Goal: Information Seeking & Learning: Find specific fact

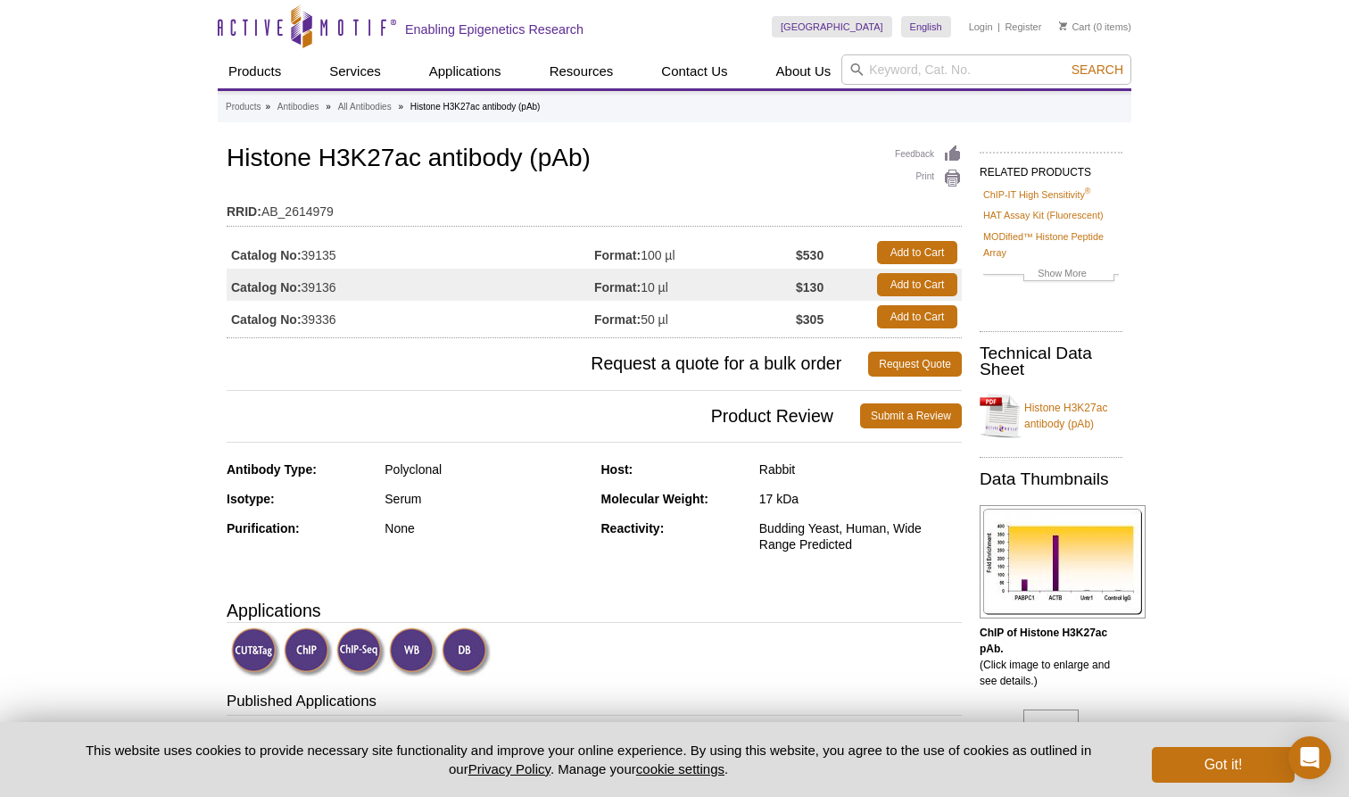
click at [786, 195] on td "RRID: AB_2614979" at bounding box center [594, 207] width 735 height 29
drag, startPoint x: 306, startPoint y: 257, endPoint x: 349, endPoint y: 257, distance: 42.8
click at [349, 257] on td "Catalog No: 39135" at bounding box center [411, 252] width 368 height 32
click at [466, 487] on div "Antibody Type: Polyclonal" at bounding box center [407, 475] width 361 height 29
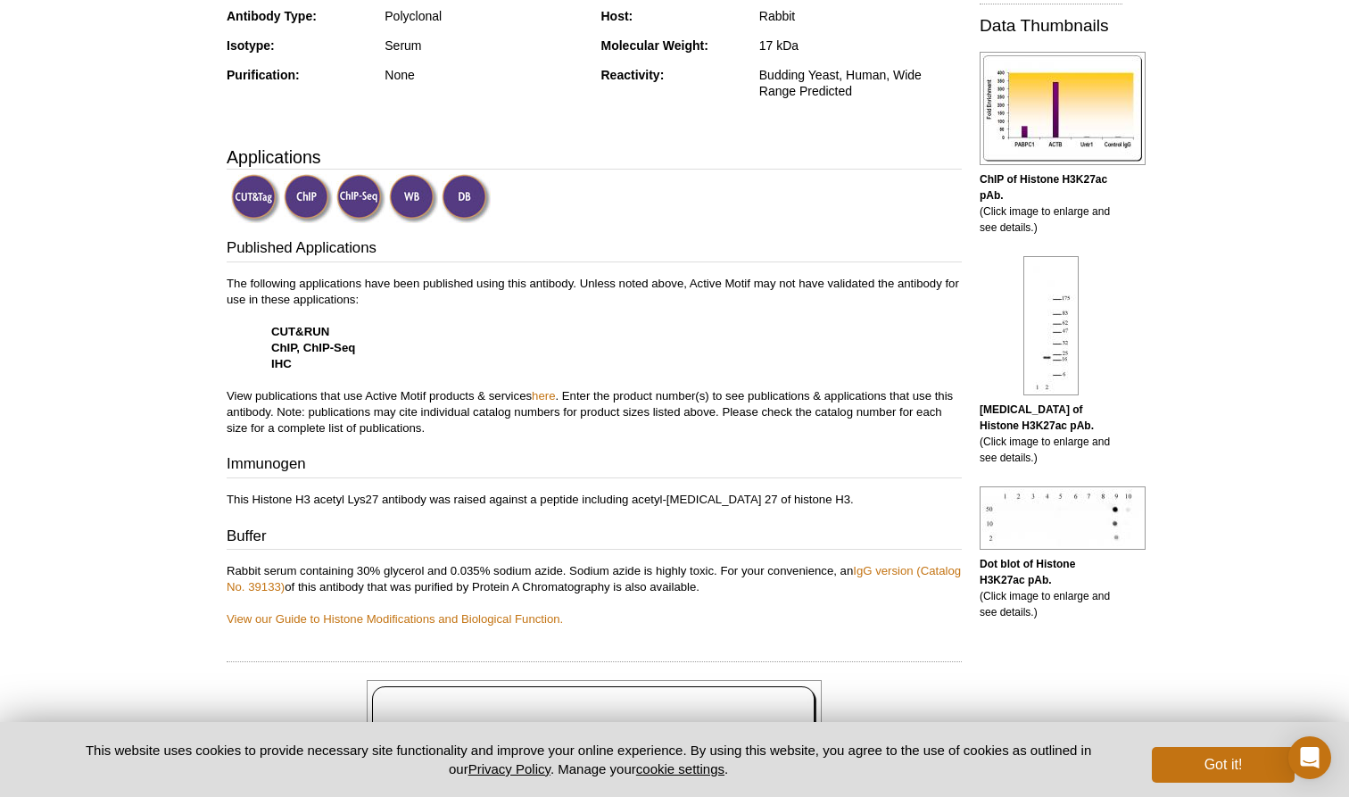
scroll to position [644, 0]
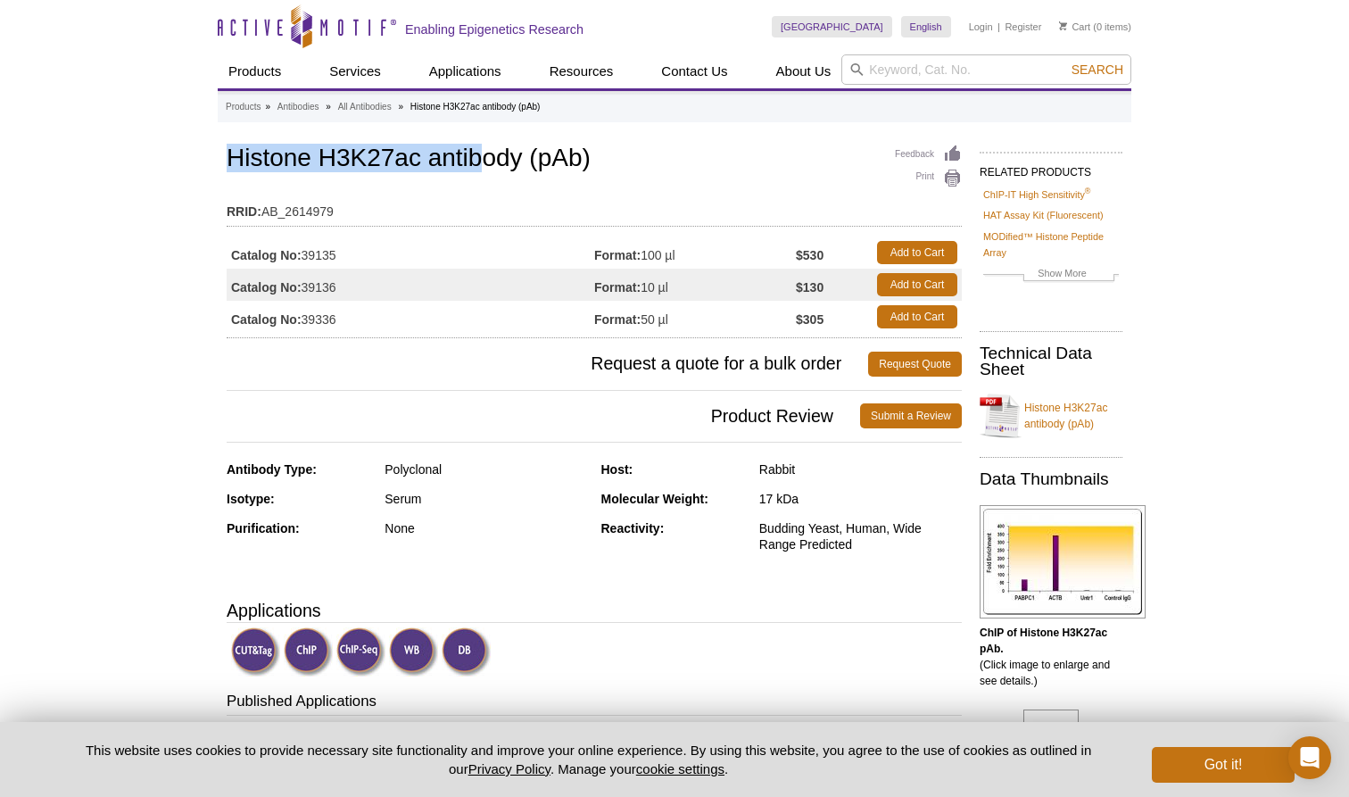
drag, startPoint x: 241, startPoint y: 158, endPoint x: 481, endPoint y: 152, distance: 240.1
click at [481, 152] on h1 "Histone H3K27ac antibody (pAb)" at bounding box center [594, 160] width 735 height 30
click at [338, 212] on td "RRID: AB_2614979" at bounding box center [594, 207] width 735 height 29
drag, startPoint x: 263, startPoint y: 213, endPoint x: 340, endPoint y: 213, distance: 76.7
click at [340, 213] on td "RRID: AB_2614979" at bounding box center [594, 207] width 735 height 29
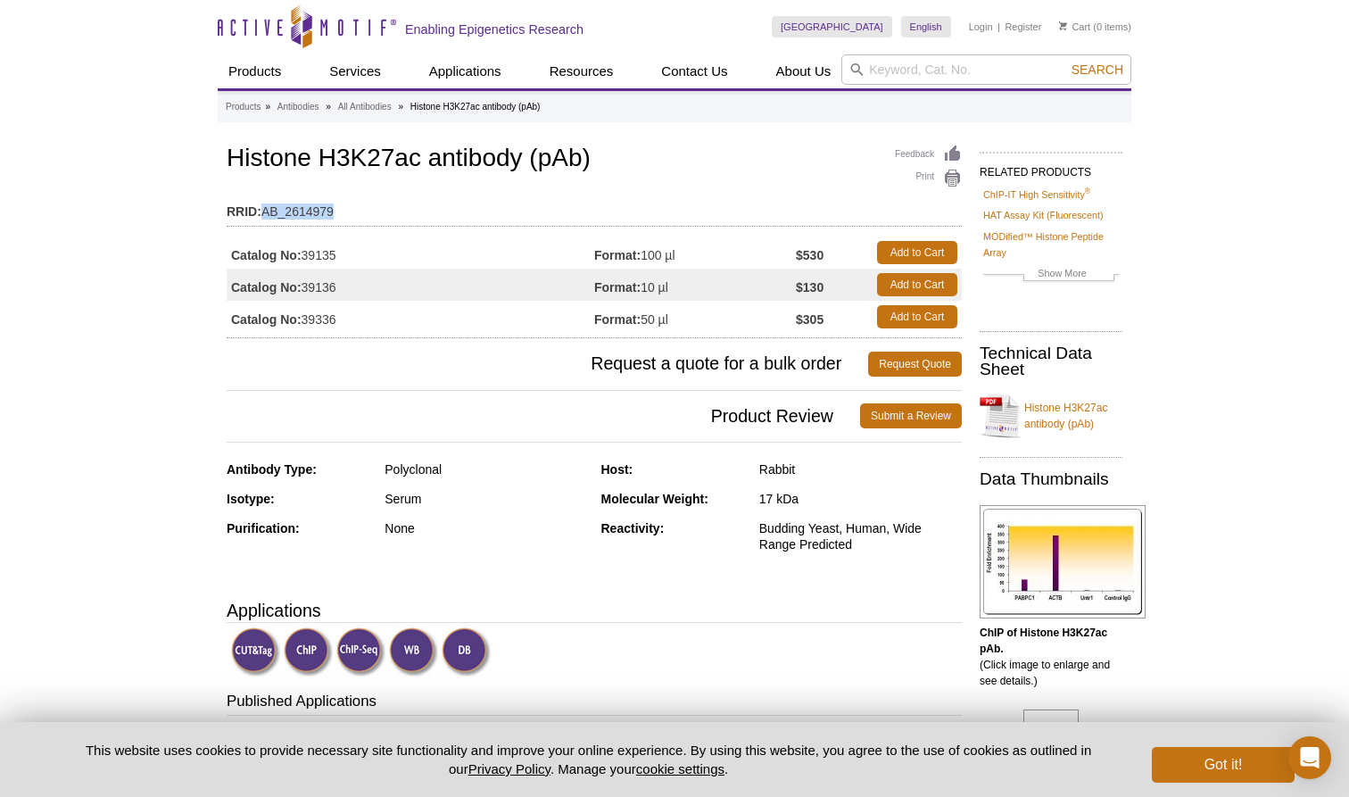
copy td "AB_2614979"
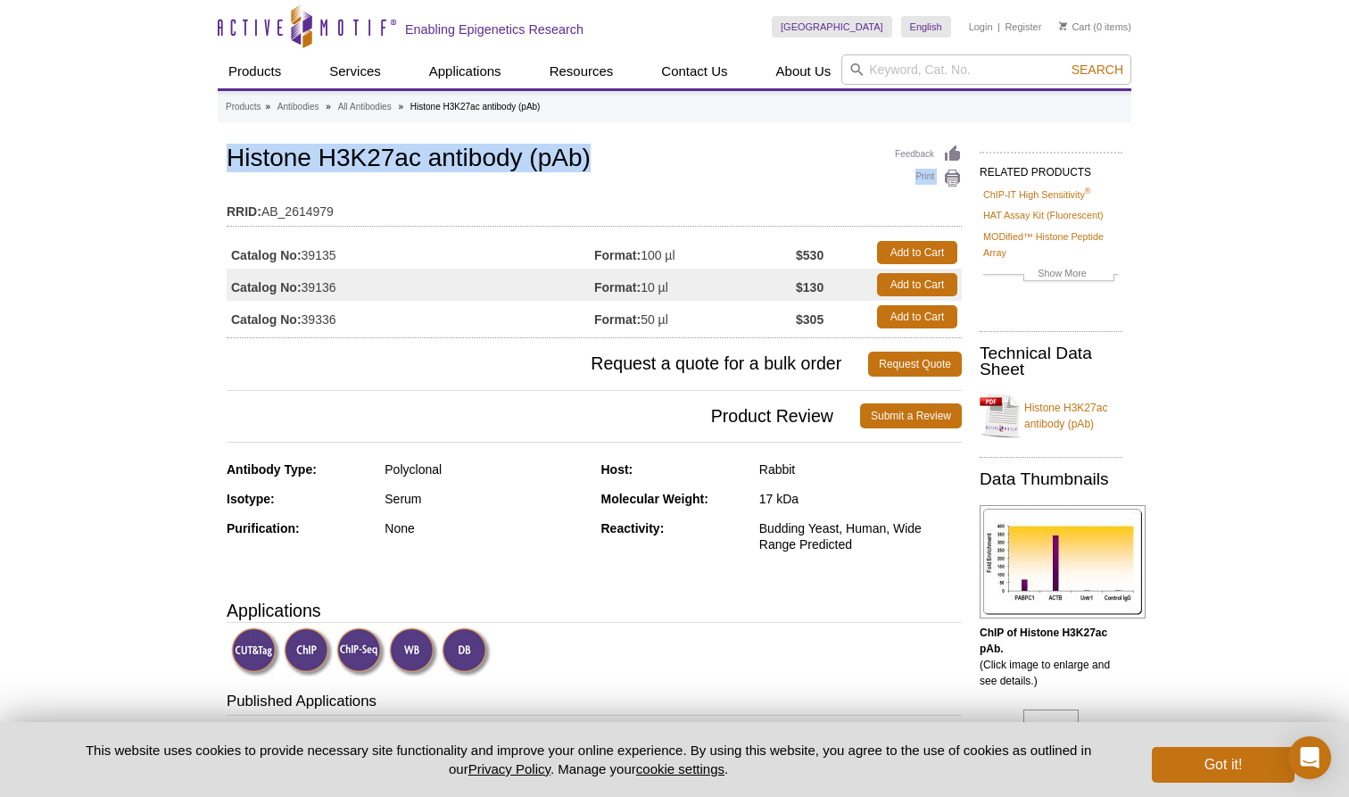
drag, startPoint x: 222, startPoint y: 160, endPoint x: 611, endPoint y: 155, distance: 389.1
copy div "Print Histone H3K27ac antibody (pAb)"
drag, startPoint x: 305, startPoint y: 256, endPoint x: 341, endPoint y: 252, distance: 36.0
click at [341, 252] on td "Catalog No: 39135" at bounding box center [411, 252] width 368 height 32
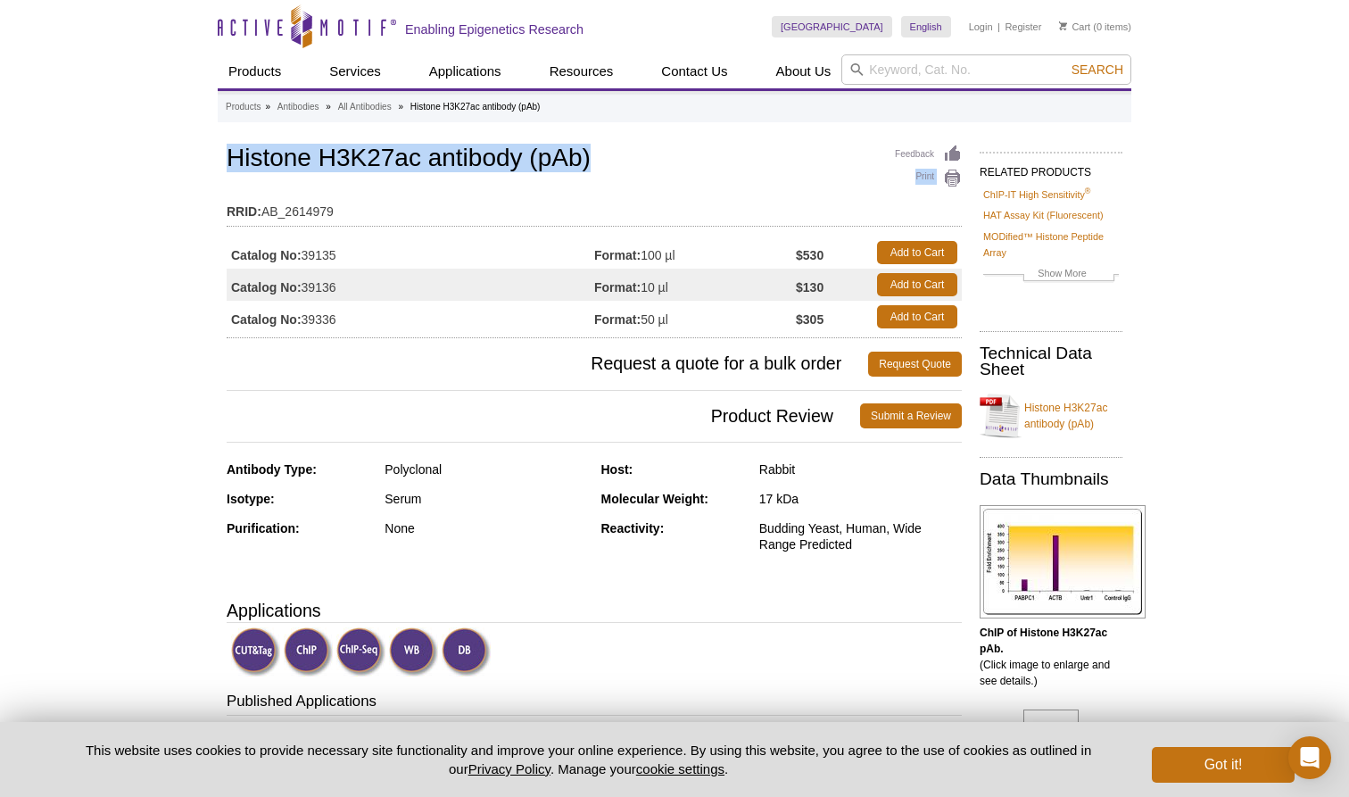
copy td "39135"
click at [518, 421] on span "Product Review" at bounding box center [544, 415] width 634 height 25
drag, startPoint x: 321, startPoint y: 255, endPoint x: 338, endPoint y: 254, distance: 17.0
click at [338, 254] on td "Catalog No: 39135" at bounding box center [411, 252] width 368 height 32
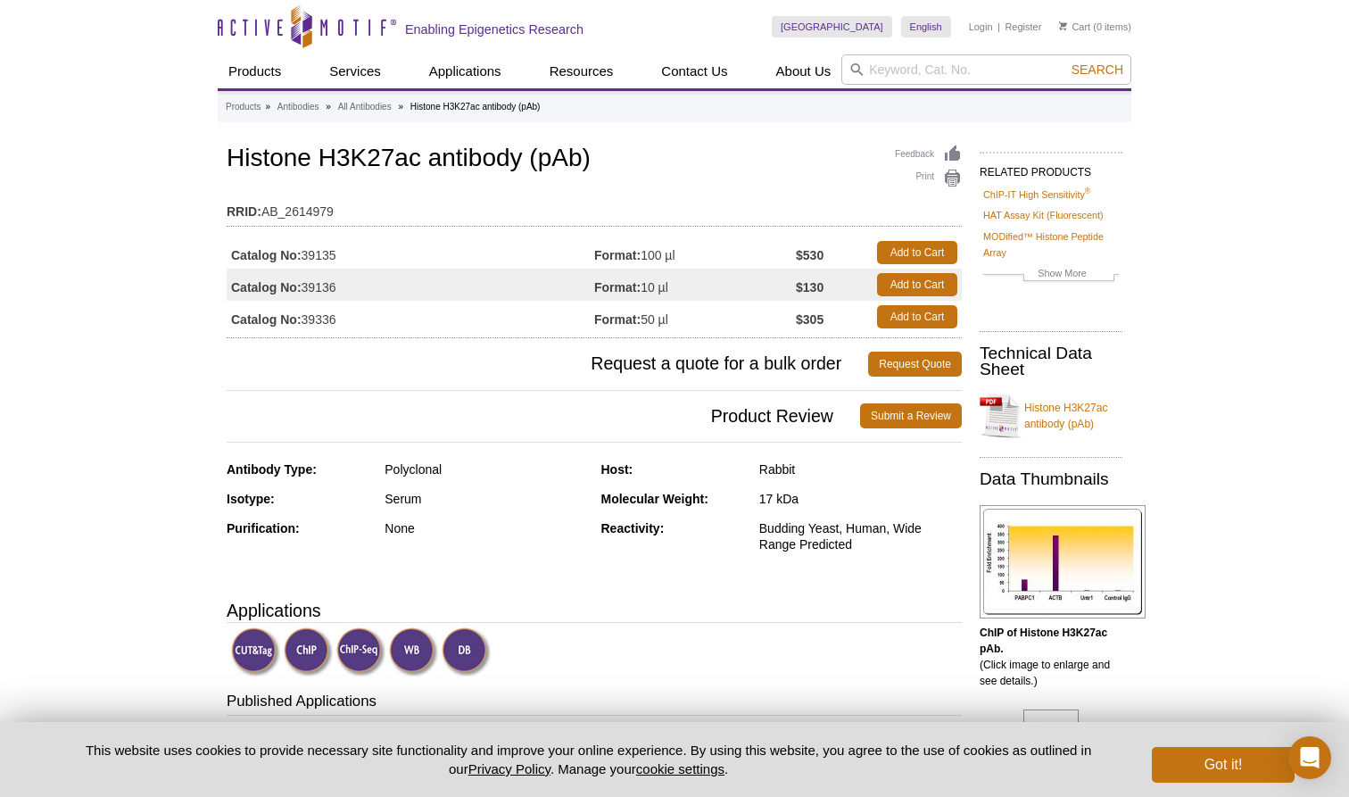
drag, startPoint x: 342, startPoint y: 253, endPoint x: 307, endPoint y: 253, distance: 34.8
click at [307, 253] on td "Catalog No: 39135" at bounding box center [411, 252] width 368 height 32
copy td "39135"
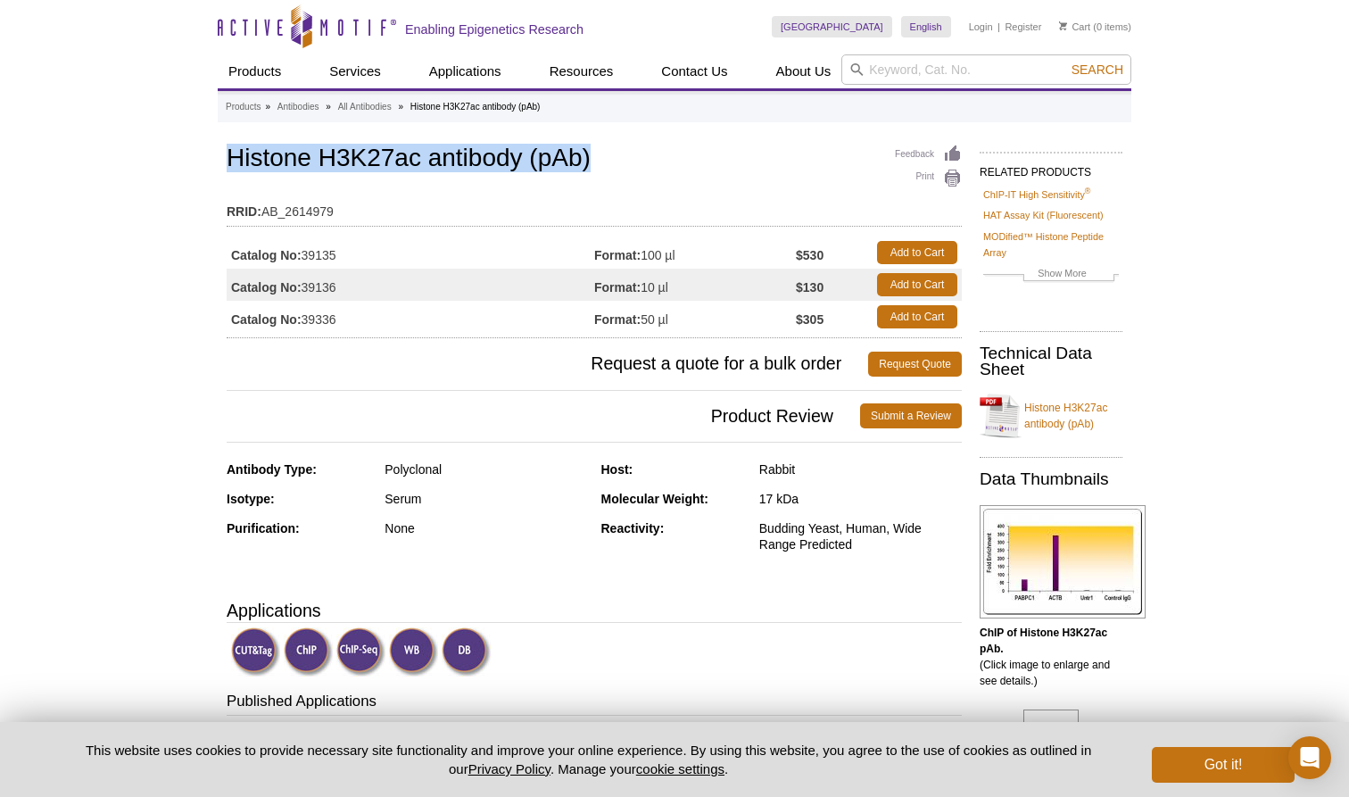
drag, startPoint x: 229, startPoint y: 155, endPoint x: 636, endPoint y: 161, distance: 406.9
click at [636, 161] on h1 "Histone H3K27ac antibody (pAb)" at bounding box center [594, 160] width 735 height 30
click at [651, 186] on div "Feedback Print Histone H3K27ac antibody (pAb) RRID: AB_2614979 Catalog No: 3913…" at bounding box center [594, 239] width 735 height 197
drag, startPoint x: 304, startPoint y: 254, endPoint x: 343, endPoint y: 259, distance: 38.6
click at [343, 259] on td "Catalog No: 39135" at bounding box center [411, 252] width 368 height 32
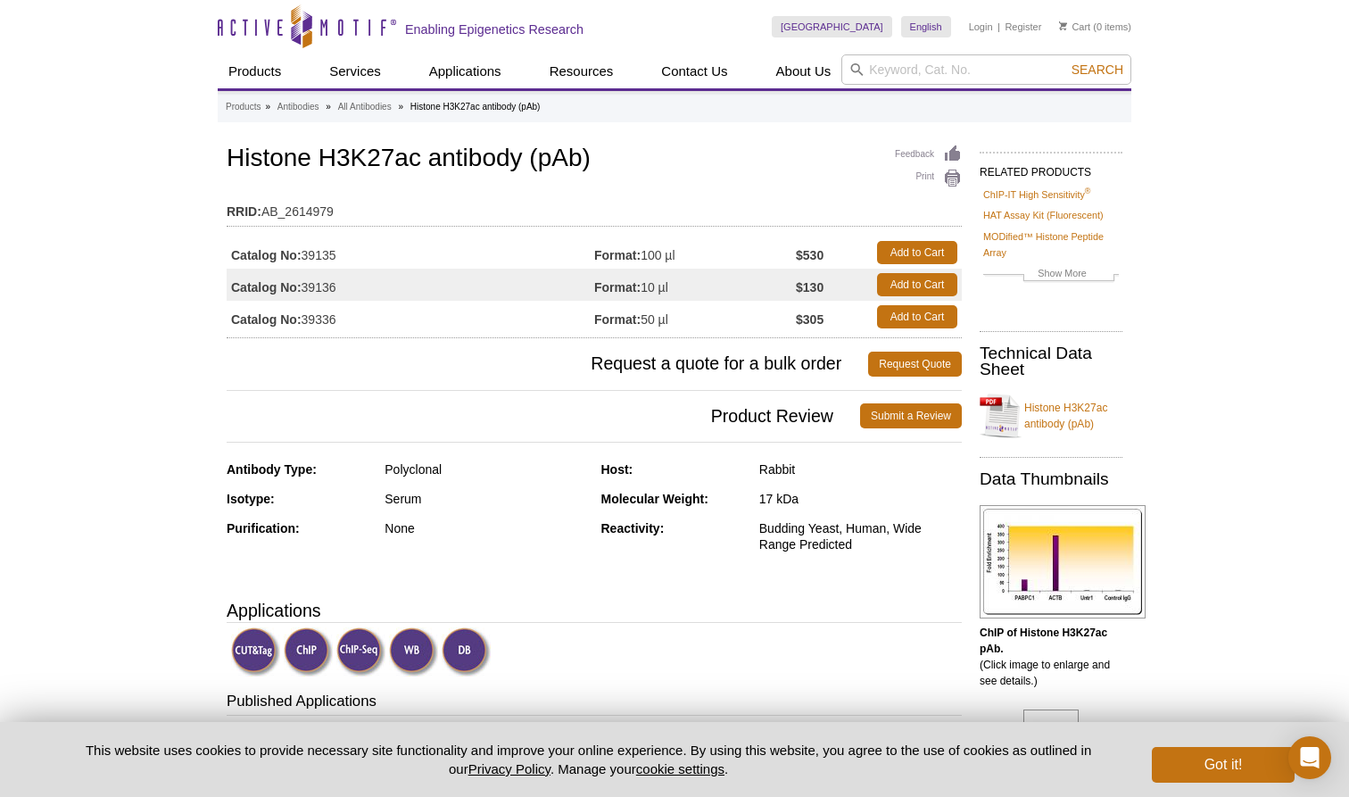
copy td "39135"
click at [759, 274] on td "Format: 10 µl" at bounding box center [695, 285] width 202 height 32
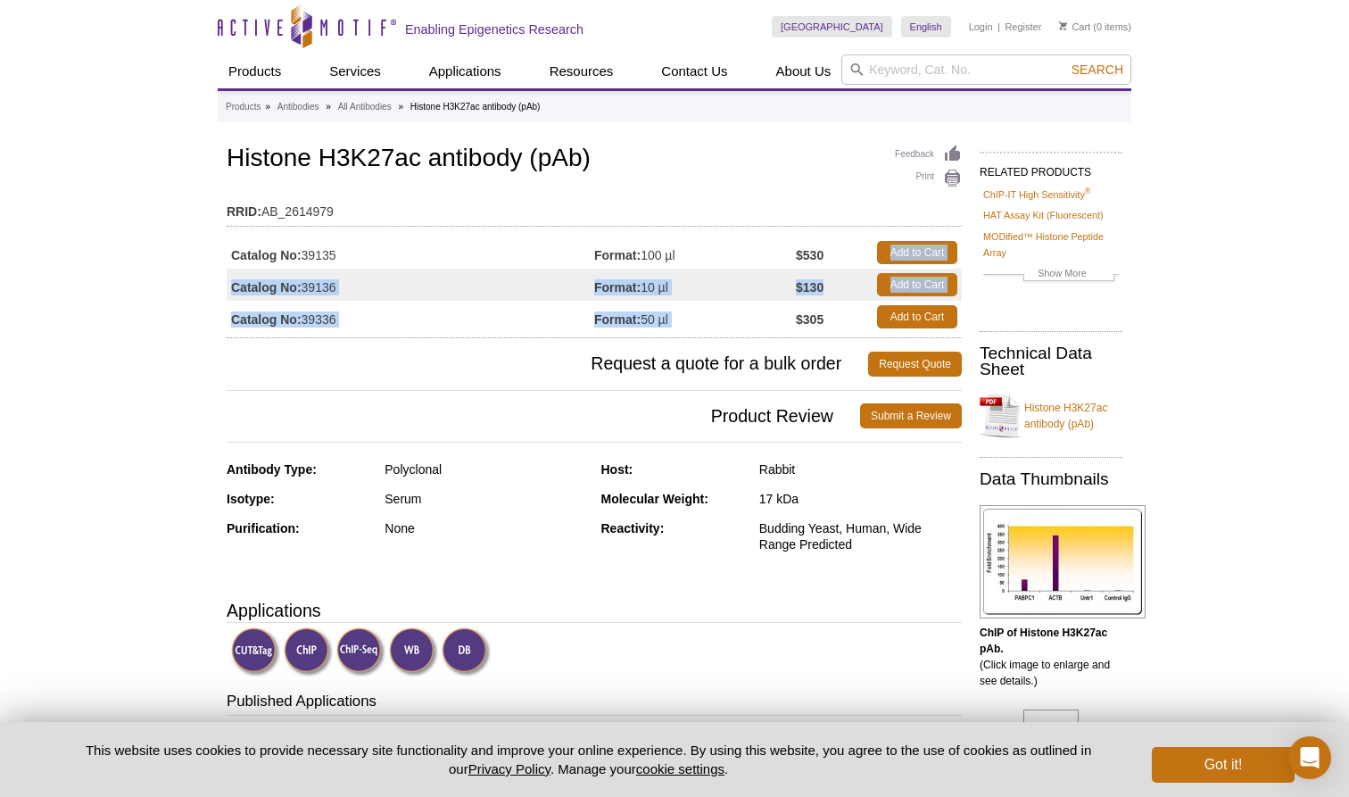
drag, startPoint x: 825, startPoint y: 252, endPoint x: 810, endPoint y: 306, distance: 56.5
click at [810, 306] on tbody "Catalog No: 39135 Format: 100 µl $530 Add to Cart Catalog No: 39136 Format: 10 …" at bounding box center [594, 284] width 735 height 96
click at [783, 326] on td "Format: 50 µl" at bounding box center [695, 317] width 202 height 32
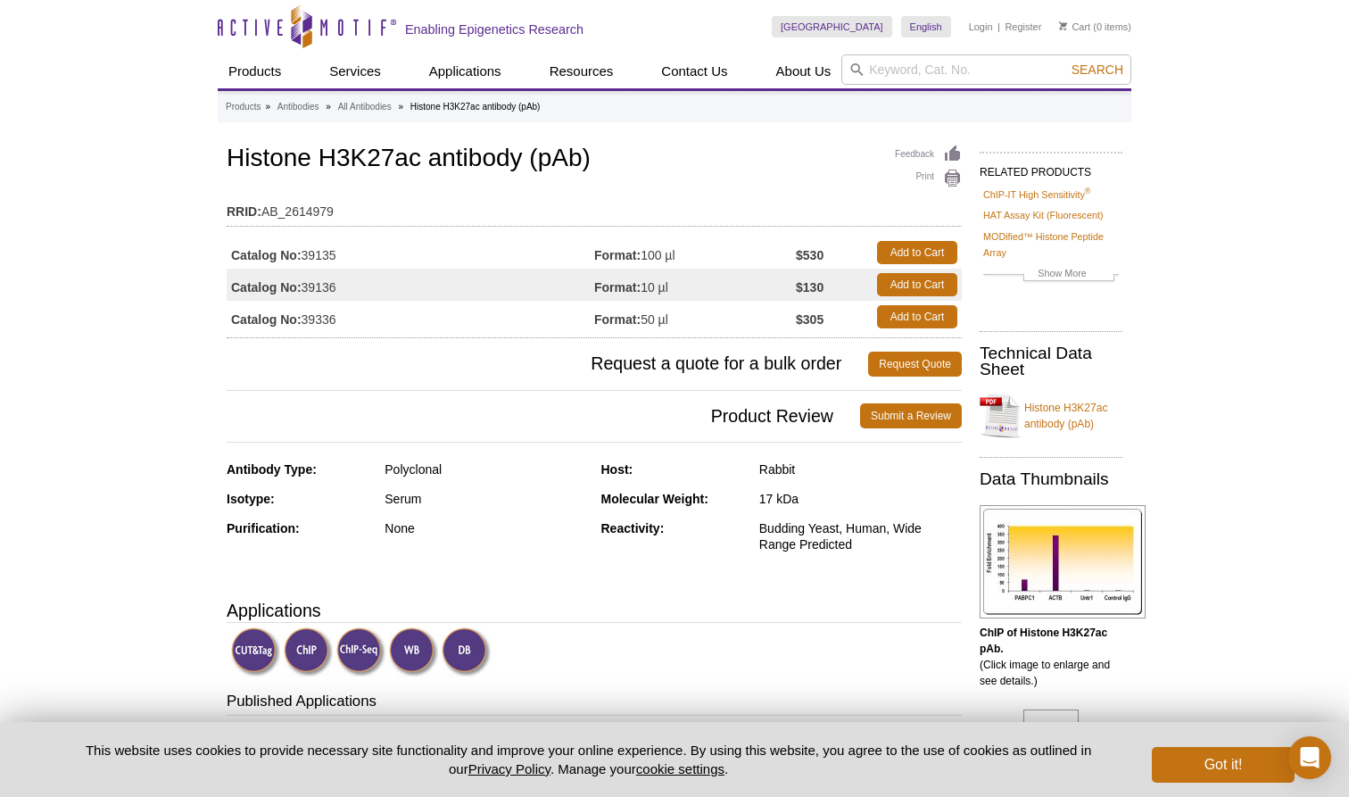
click at [730, 314] on td "Format: 50 µl" at bounding box center [695, 317] width 202 height 32
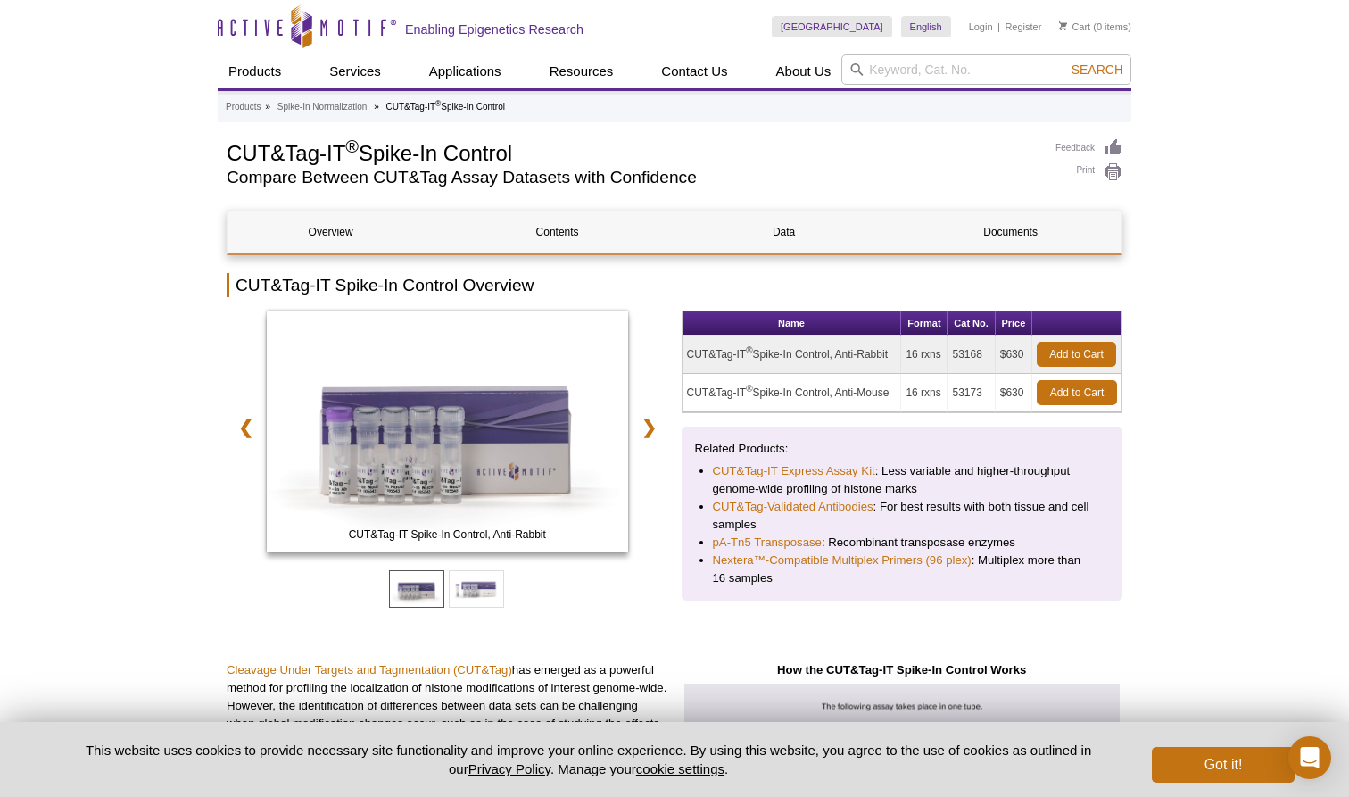
drag, startPoint x: 954, startPoint y: 354, endPoint x: 990, endPoint y: 355, distance: 35.7
click at [990, 355] on td "53168" at bounding box center [971, 354] width 47 height 38
drag, startPoint x: 907, startPoint y: 355, endPoint x: 946, endPoint y: 359, distance: 39.4
click at [946, 359] on td "16 rxns" at bounding box center [924, 354] width 46 height 38
click at [970, 359] on td "53168" at bounding box center [971, 354] width 47 height 38
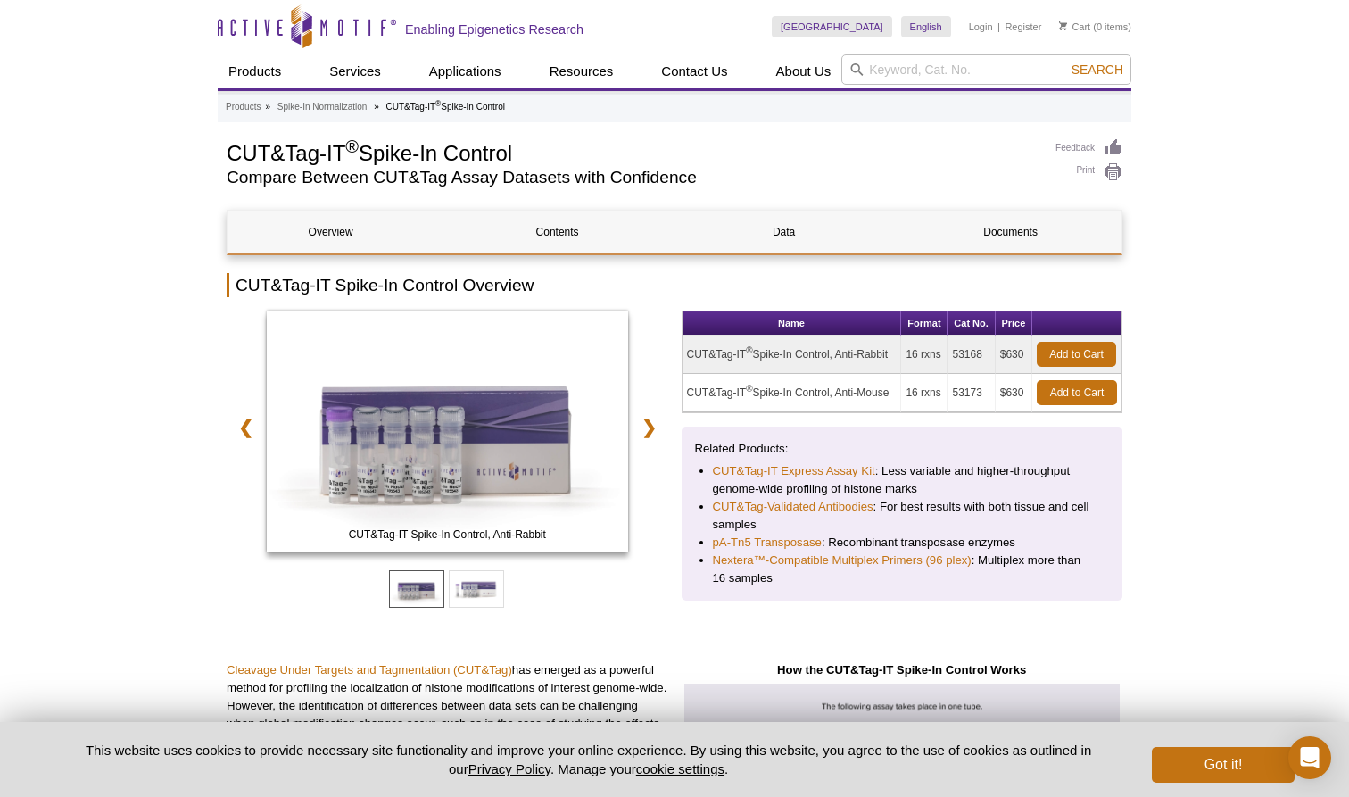
drag, startPoint x: 953, startPoint y: 354, endPoint x: 990, endPoint y: 354, distance: 36.6
click at [990, 354] on td "53168" at bounding box center [971, 354] width 47 height 38
copy td "53168"
drag, startPoint x: 952, startPoint y: 356, endPoint x: 984, endPoint y: 356, distance: 32.1
click at [984, 356] on td "53168" at bounding box center [971, 354] width 47 height 38
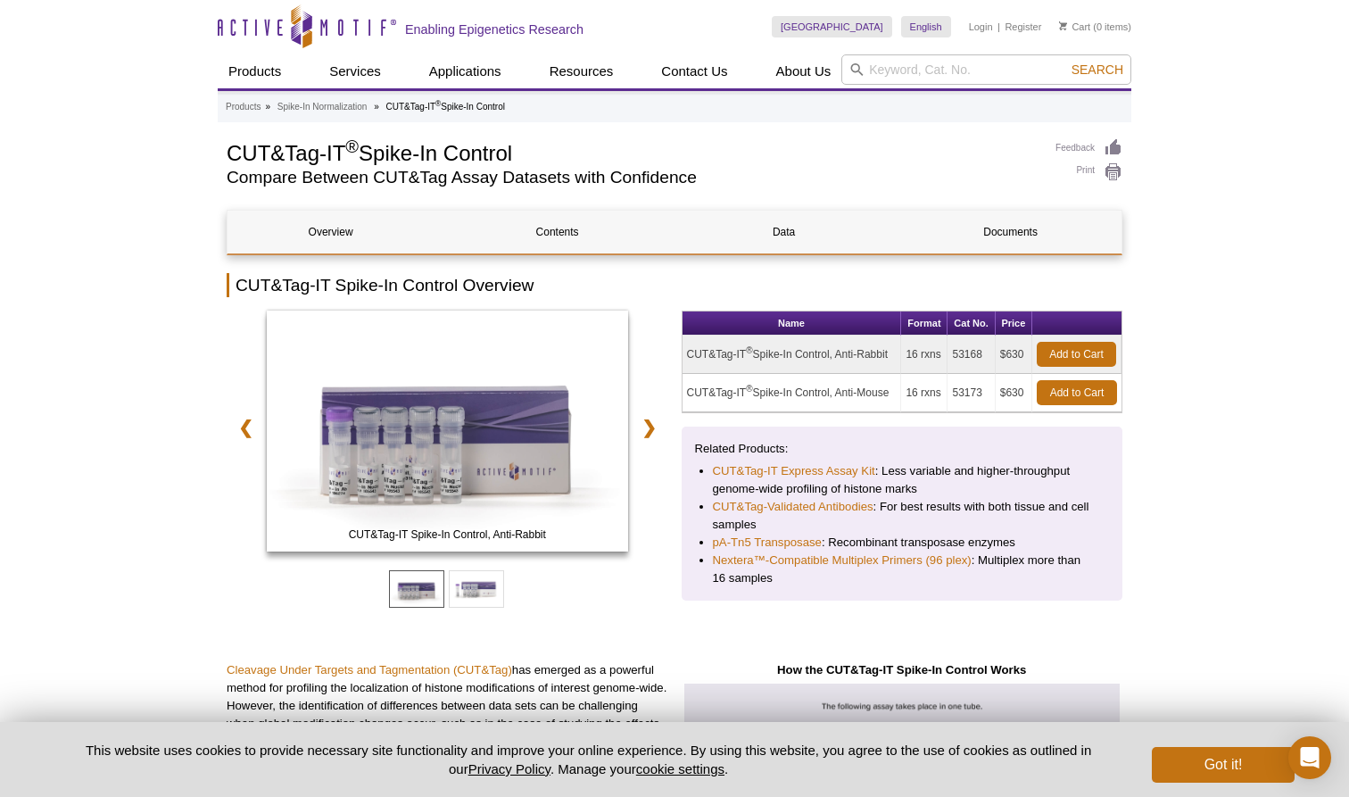
copy td "53168"
drag, startPoint x: 909, startPoint y: 356, endPoint x: 945, endPoint y: 356, distance: 35.7
click at [945, 356] on td "16 rxns" at bounding box center [924, 354] width 46 height 38
copy td "16 rxns"
drag, startPoint x: 1006, startPoint y: 354, endPoint x: 1017, endPoint y: 354, distance: 11.6
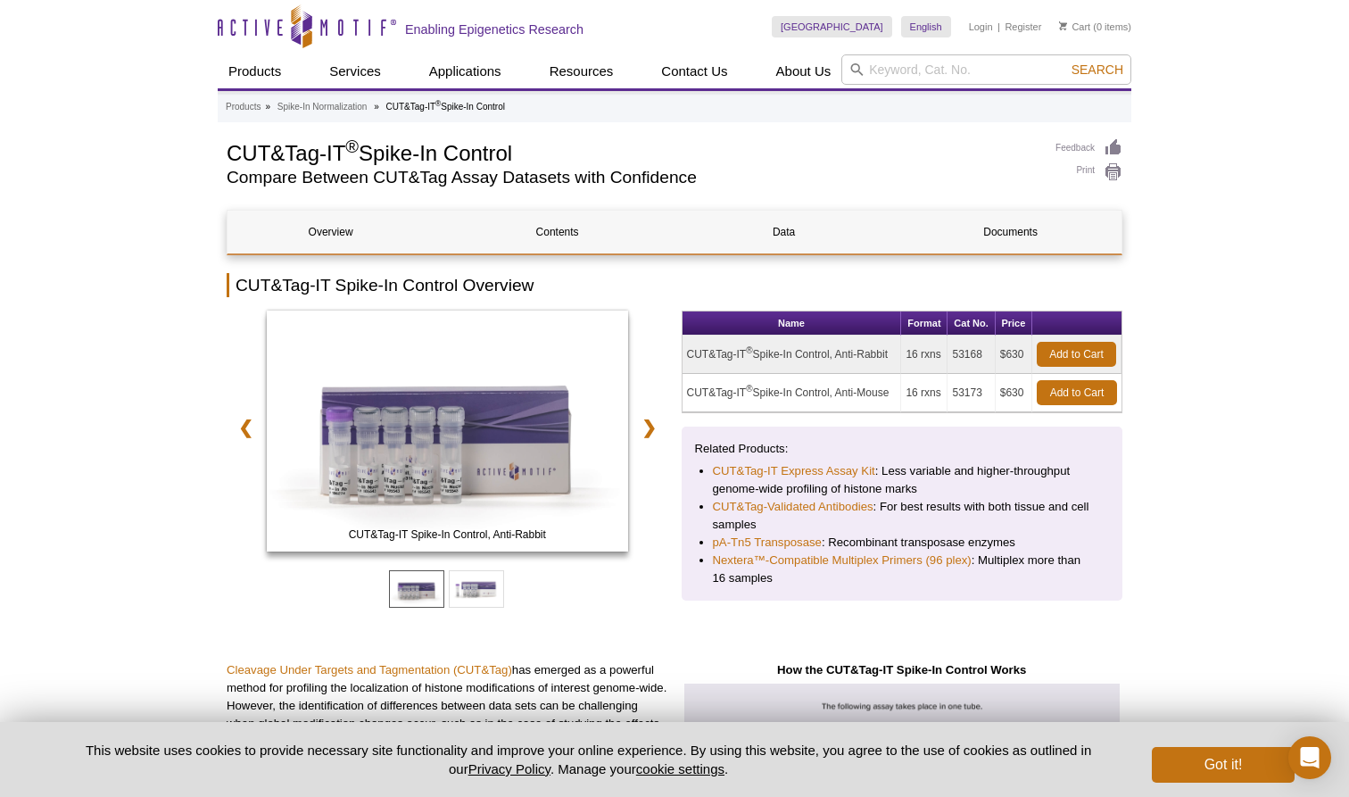
click at [1021, 354] on td "$630" at bounding box center [1014, 354] width 37 height 38
drag, startPoint x: 1001, startPoint y: 354, endPoint x: 1023, endPoint y: 354, distance: 22.3
click at [1023, 354] on td "$630" at bounding box center [1014, 354] width 37 height 38
copy td "$630"
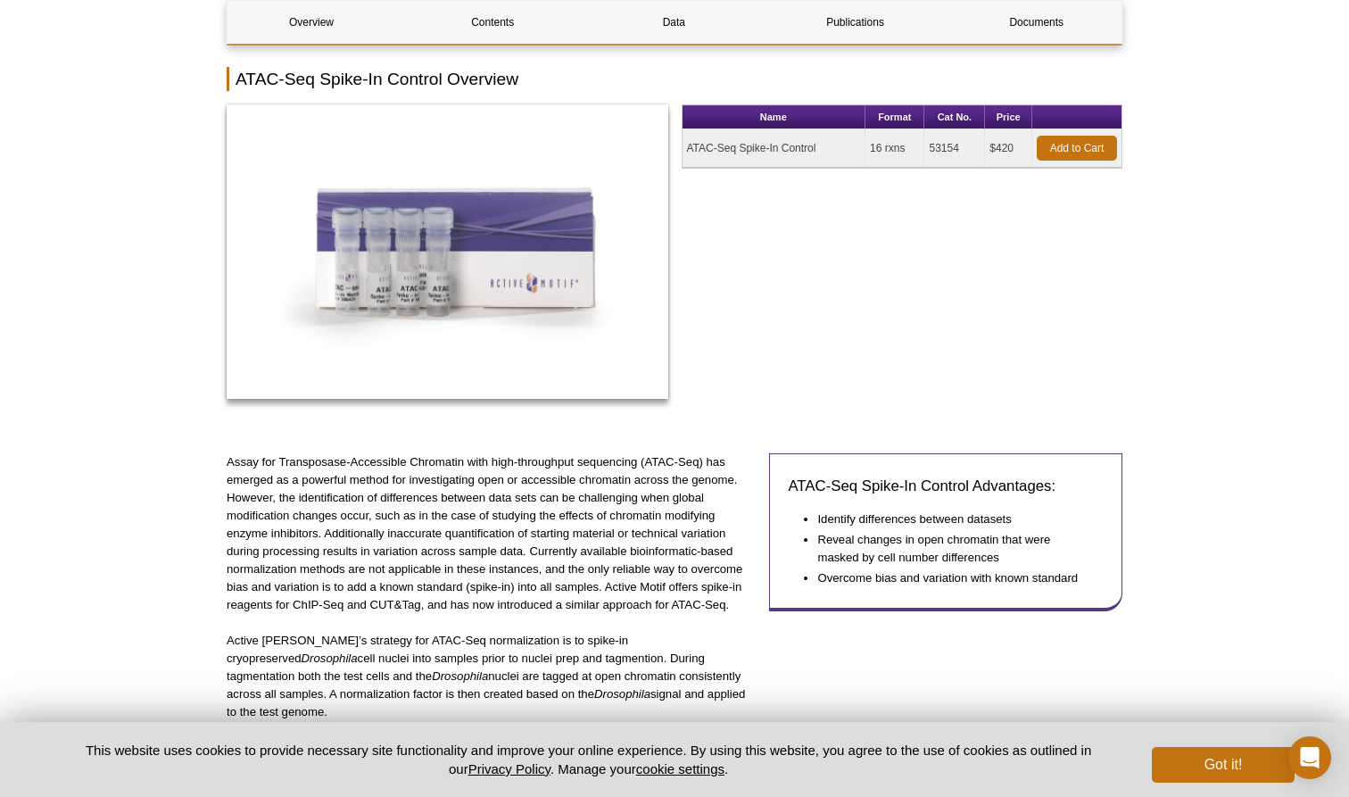
scroll to position [239, 0]
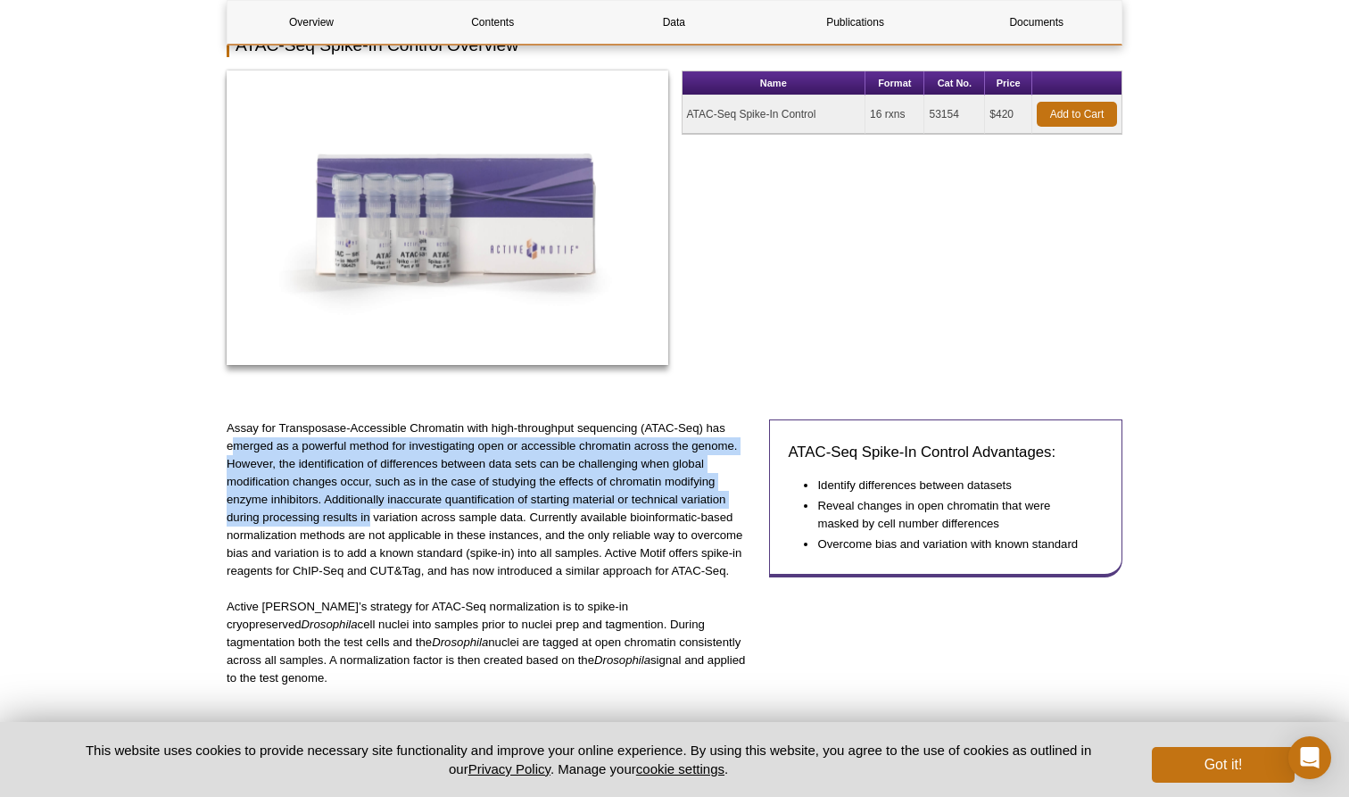
drag, startPoint x: 234, startPoint y: 443, endPoint x: 388, endPoint y: 523, distance: 173.6
click at [369, 523] on p "Assay for Transposase-Accessible Chromatin with high-throughput sequencing (ATA…" at bounding box center [491, 499] width 529 height 161
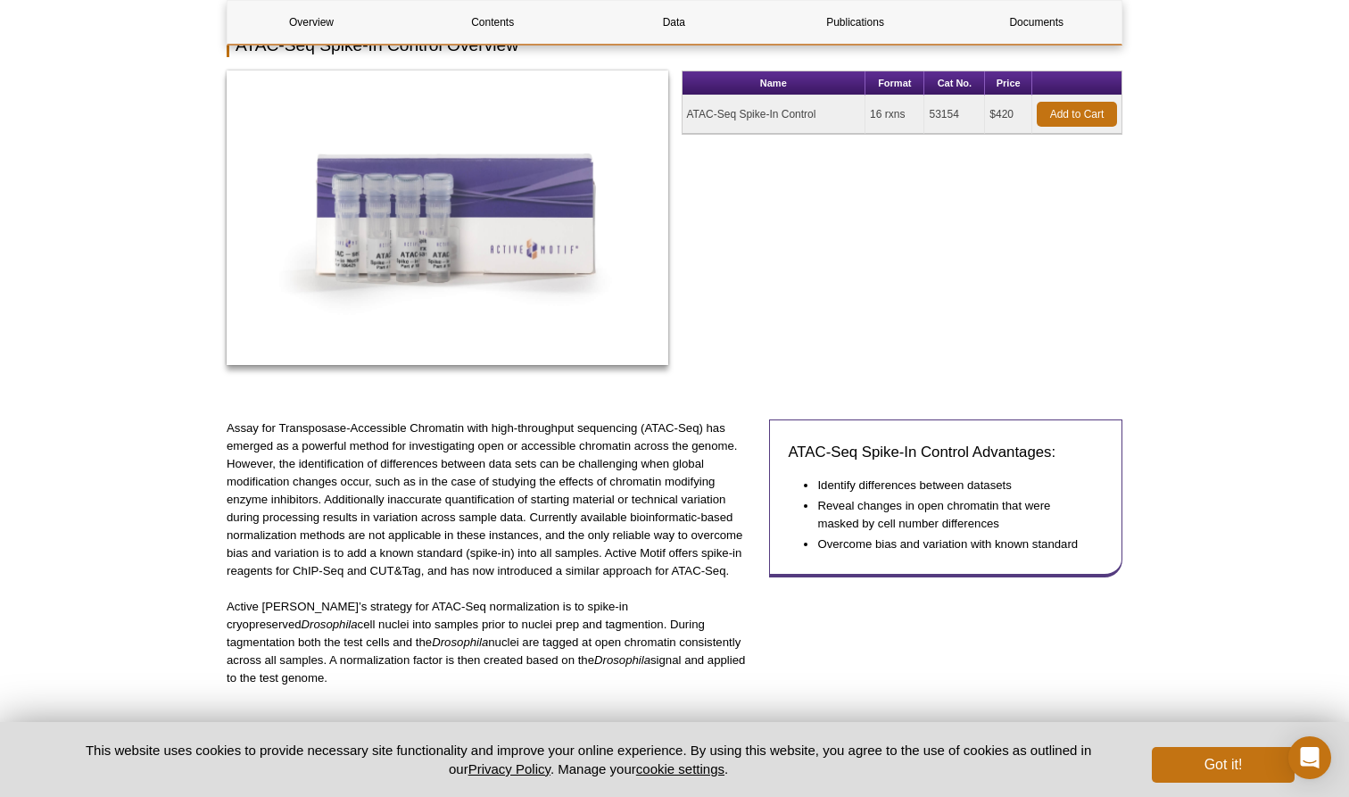
click at [388, 523] on p "Assay for Transposase-Accessible Chromatin with high-throughput sequencing (ATA…" at bounding box center [491, 499] width 529 height 161
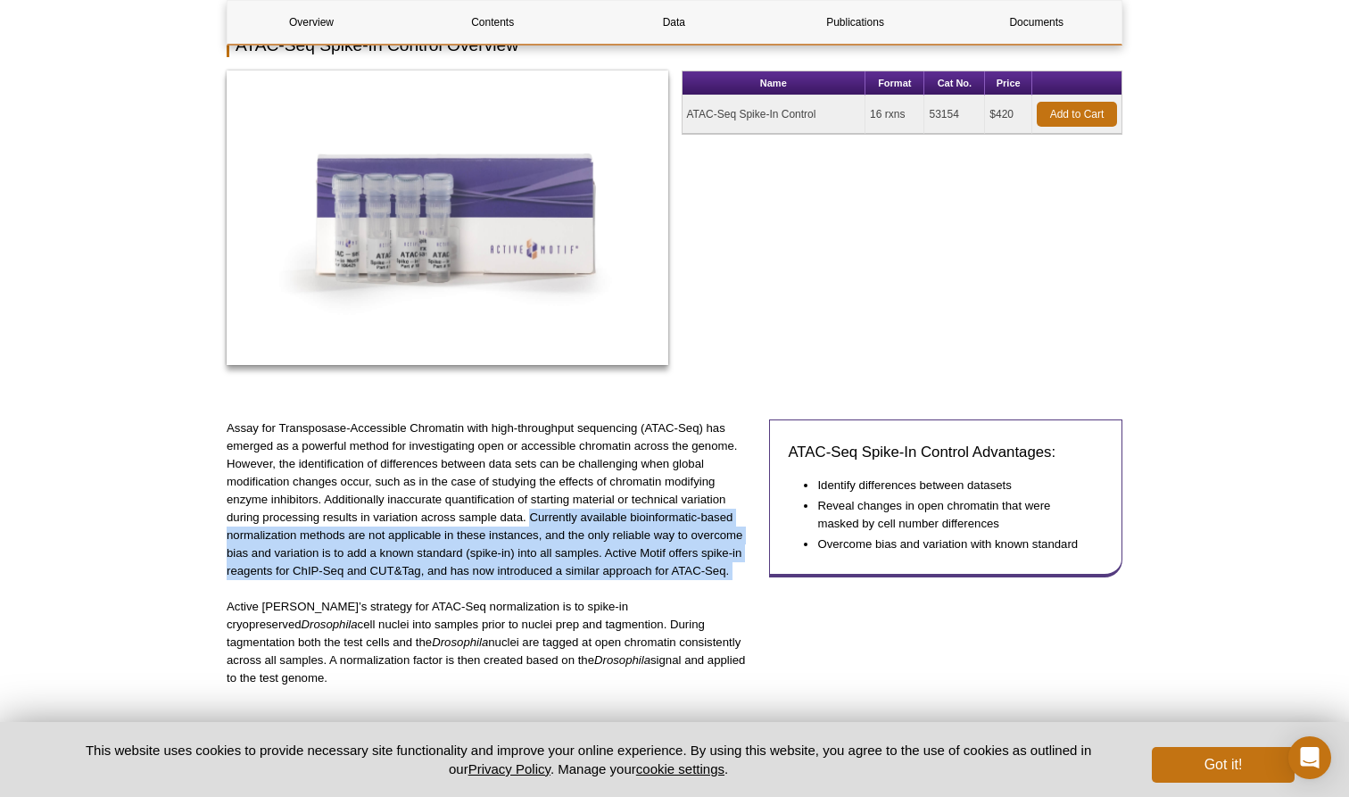
drag, startPoint x: 531, startPoint y: 518, endPoint x: 636, endPoint y: 583, distance: 123.8
click at [636, 583] on div "Assay for Transposase-Accessible Chromatin with high-throughput sequencing (ATA…" at bounding box center [491, 562] width 529 height 286
click at [645, 598] on p "Active [PERSON_NAME]’s strategy for ATAC-Seq normalization is to spike-in cryop…" at bounding box center [491, 642] width 529 height 89
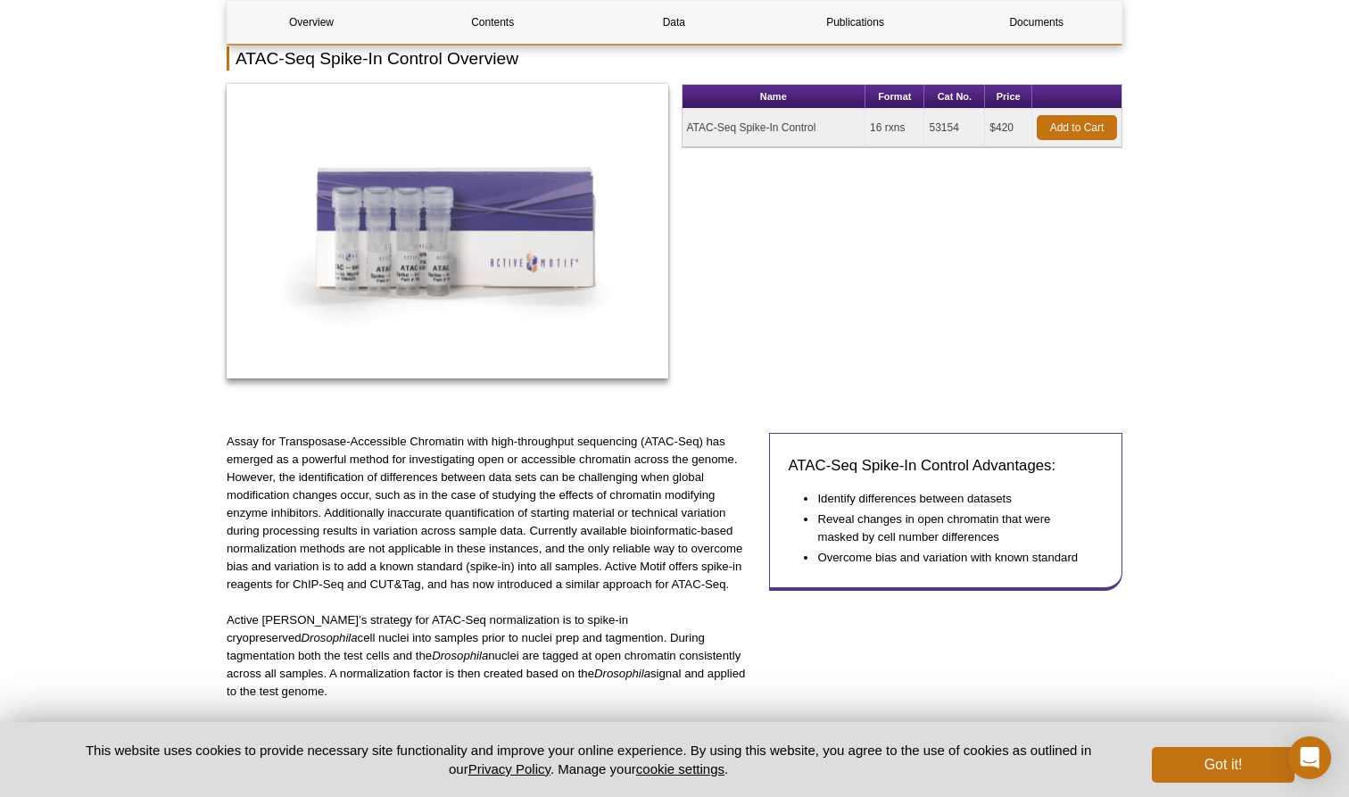
scroll to position [410, 0]
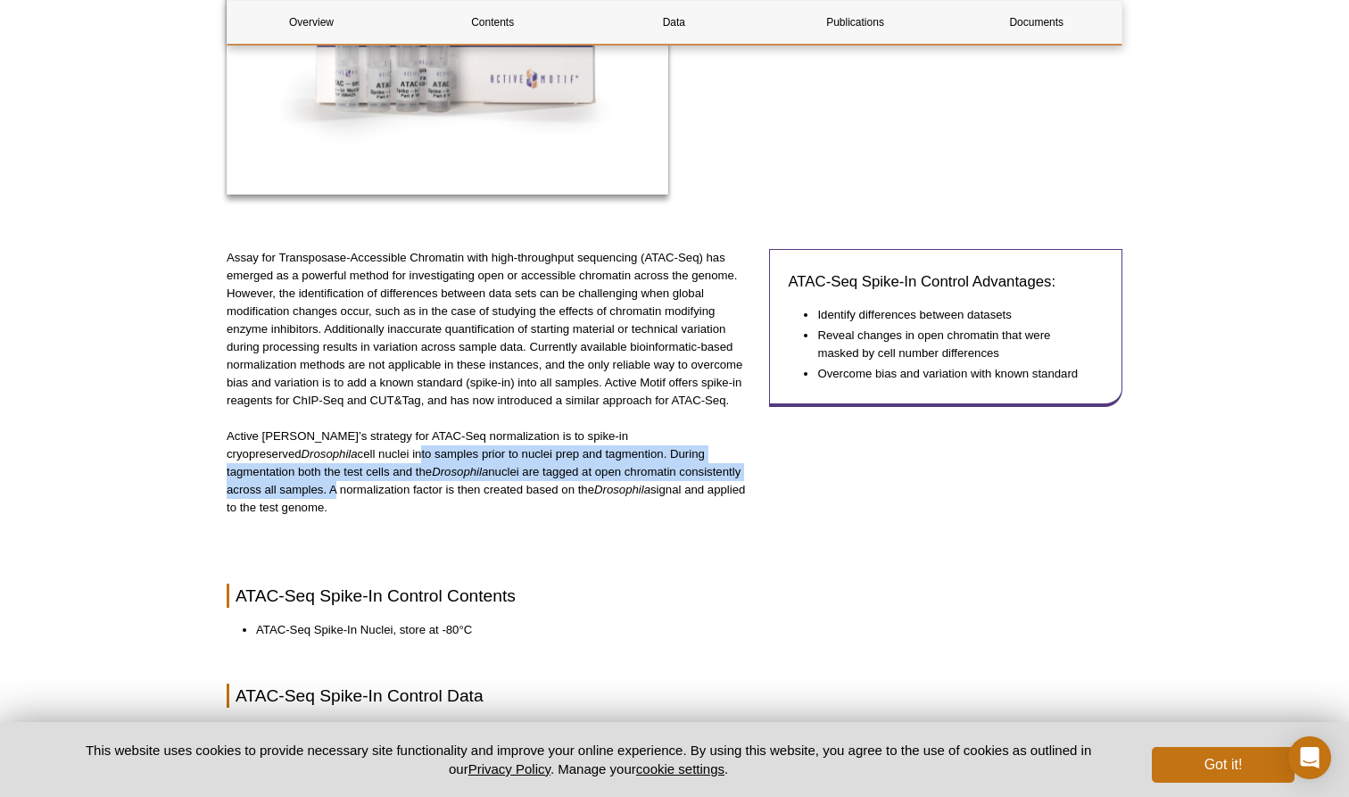
drag, startPoint x: 232, startPoint y: 443, endPoint x: 646, endPoint y: 467, distance: 414.7
click at [646, 467] on p "Active [PERSON_NAME]’s strategy for ATAC-Seq normalization is to spike-in cryop…" at bounding box center [491, 471] width 529 height 89
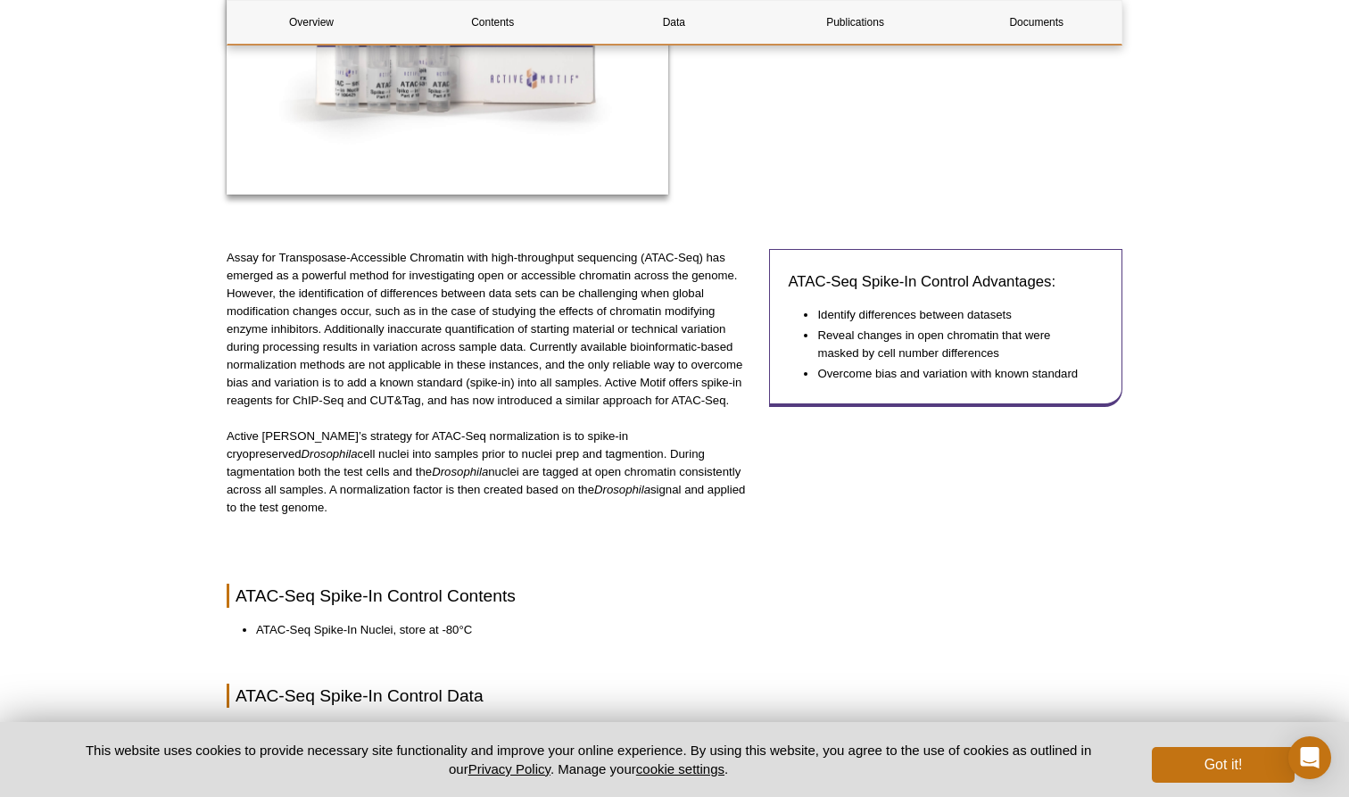
click at [358, 447] on em "Drosophila" at bounding box center [330, 453] width 56 height 13
drag, startPoint x: 529, startPoint y: 455, endPoint x: 585, endPoint y: 452, distance: 56.3
click at [585, 452] on p "Active [PERSON_NAME]’s strategy for ATAC-Seq normalization is to spike-in cryop…" at bounding box center [491, 471] width 529 height 89
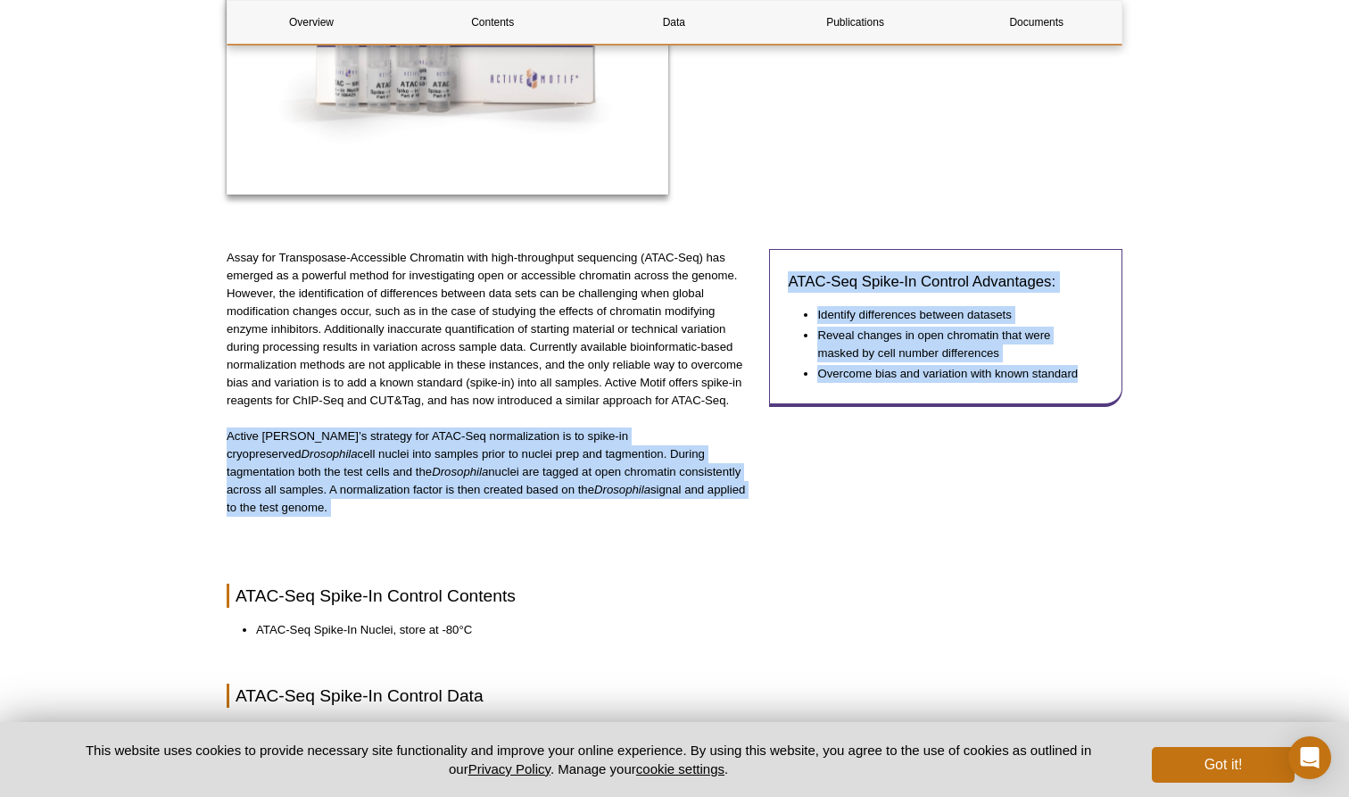
drag, startPoint x: 228, startPoint y: 436, endPoint x: 675, endPoint y: 437, distance: 447.0
click at [759, 437] on div "Assay for Transposase-Accessible Chromatin with high-throughput sequencing (ATA…" at bounding box center [675, 398] width 896 height 299
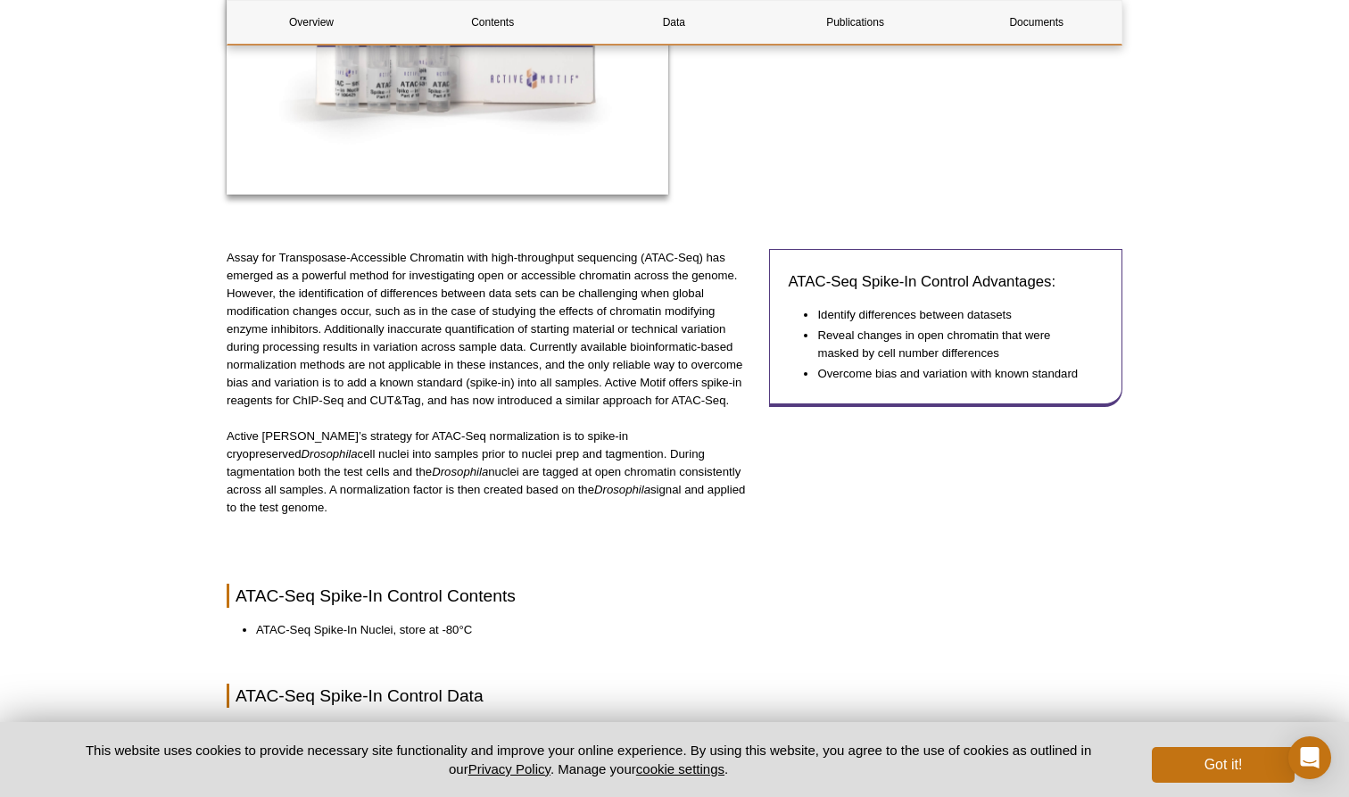
drag, startPoint x: 228, startPoint y: 454, endPoint x: 417, endPoint y: 454, distance: 189.2
click at [417, 454] on p "Active [PERSON_NAME]’s strategy for ATAC-Seq normalization is to spike-in cryop…" at bounding box center [491, 471] width 529 height 89
drag, startPoint x: 217, startPoint y: 432, endPoint x: 738, endPoint y: 482, distance: 523.5
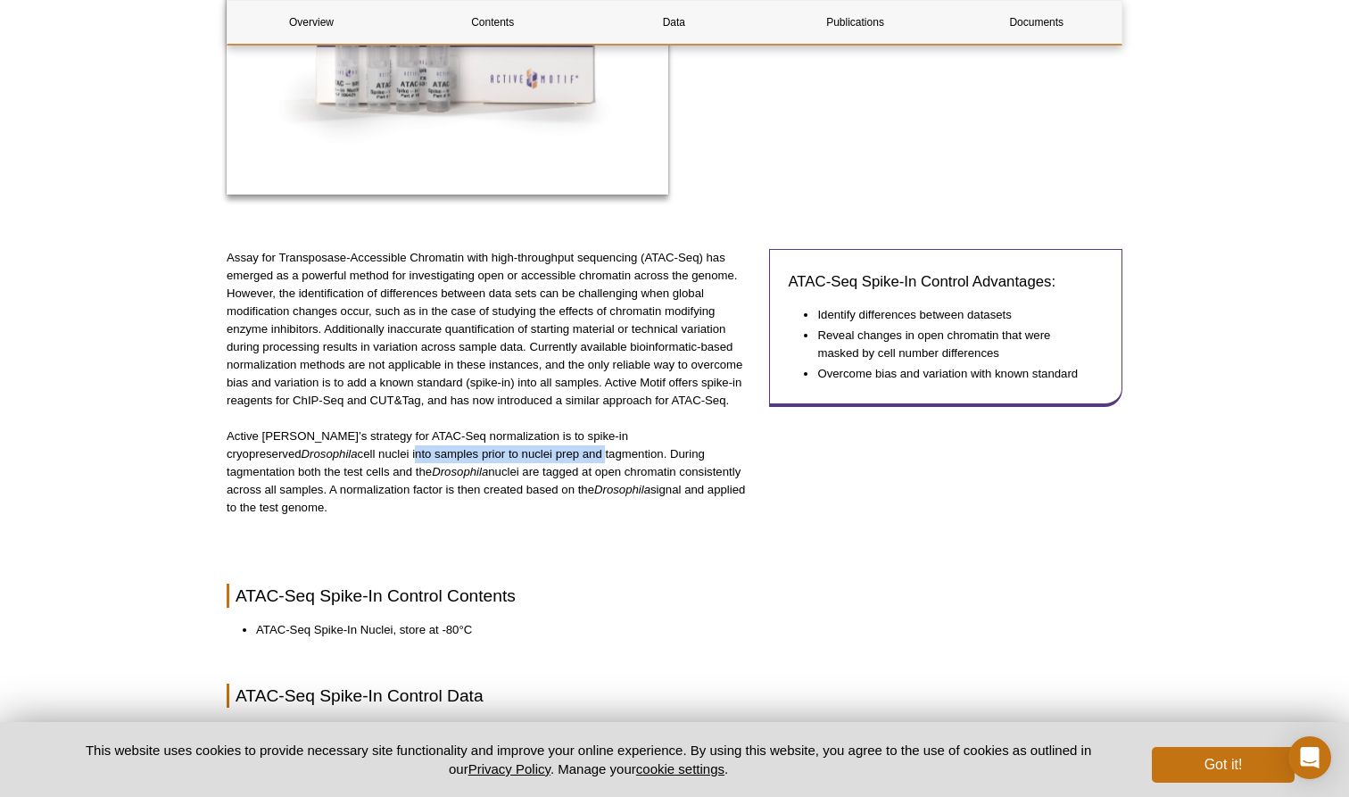
click at [520, 476] on p "Active [PERSON_NAME]’s strategy for ATAC-Seq normalization is to spike-in cryop…" at bounding box center [491, 471] width 529 height 89
drag, startPoint x: 485, startPoint y: 454, endPoint x: 590, endPoint y: 453, distance: 104.4
click at [590, 453] on p "Active [PERSON_NAME]’s strategy for ATAC-Seq normalization is to spike-in cryop…" at bounding box center [491, 471] width 529 height 89
drag, startPoint x: 597, startPoint y: 453, endPoint x: 335, endPoint y: 472, distance: 262.1
click at [335, 472] on p "Active [PERSON_NAME]’s strategy for ATAC-Seq normalization is to spike-in cryop…" at bounding box center [491, 471] width 529 height 89
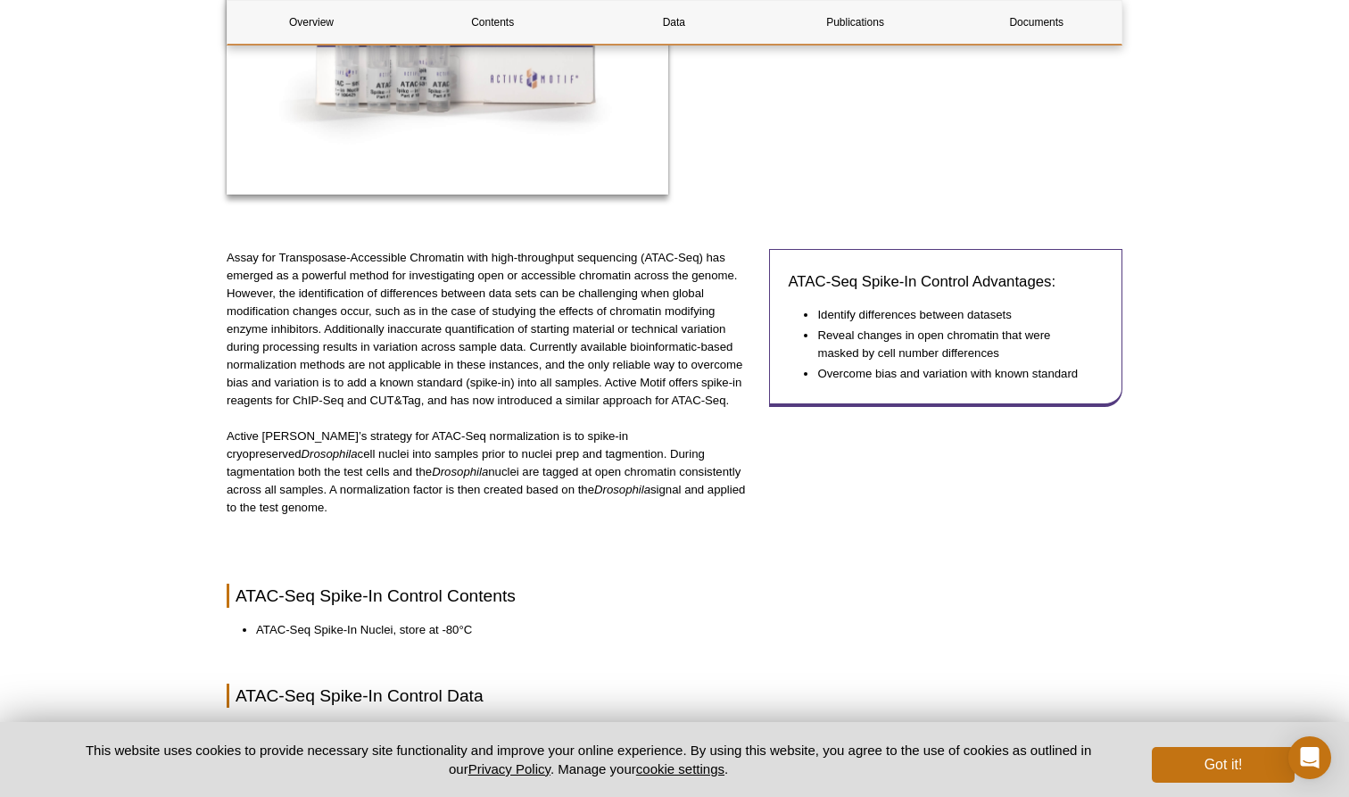
click at [375, 472] on p "Active [PERSON_NAME]’s strategy for ATAC-Seq normalization is to spike-in cryop…" at bounding box center [491, 471] width 529 height 89
drag, startPoint x: 384, startPoint y: 472, endPoint x: 681, endPoint y: 488, distance: 297.6
click at [679, 488] on p "Active [PERSON_NAME]’s strategy for ATAC-Seq normalization is to spike-in cryop…" at bounding box center [491, 471] width 529 height 89
click at [681, 488] on p "Active [PERSON_NAME]’s strategy for ATAC-Seq normalization is to spike-in cryop…" at bounding box center [491, 471] width 529 height 89
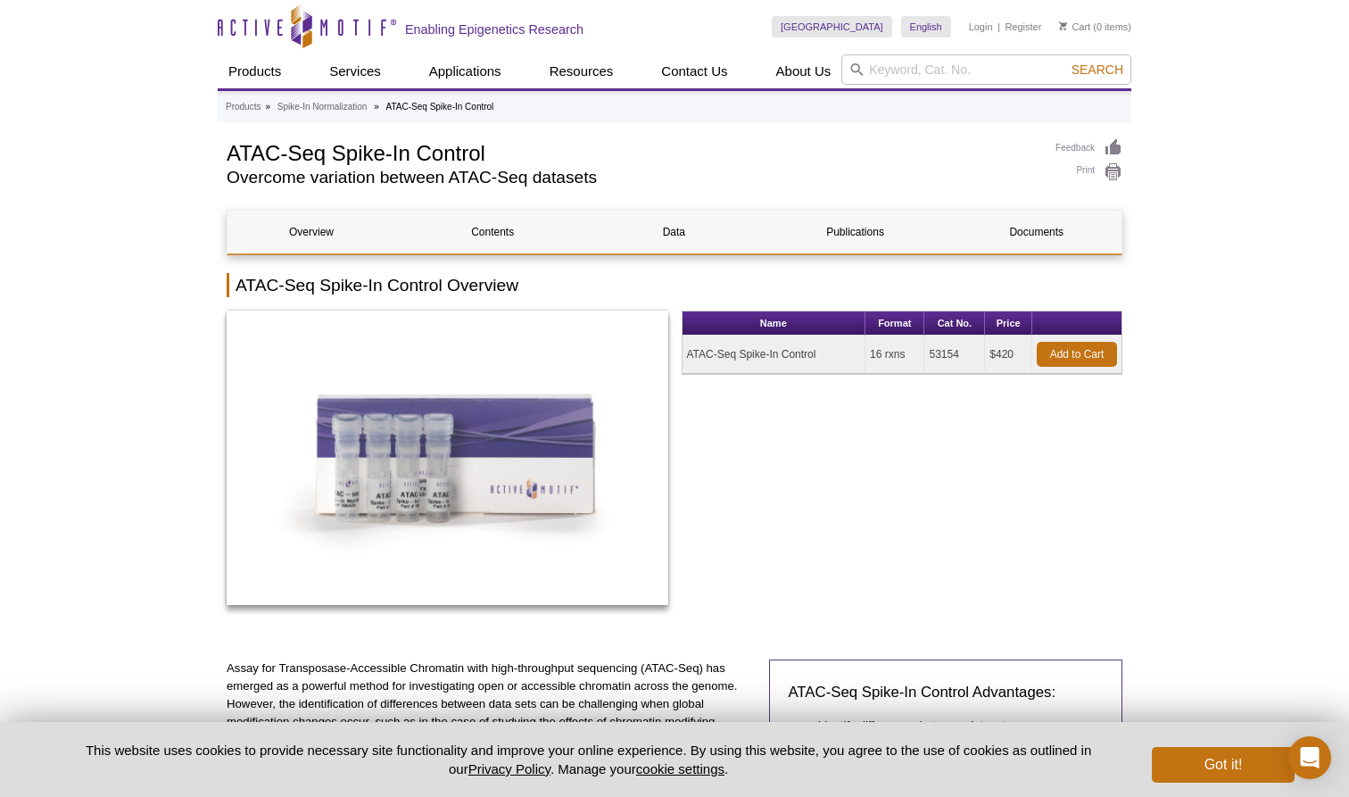
scroll to position [0, 0]
drag, startPoint x: 929, startPoint y: 360, endPoint x: 964, endPoint y: 360, distance: 34.8
click at [964, 360] on td "53154" at bounding box center [954, 354] width 61 height 38
copy td "53154"
click at [928, 390] on div "Name Format Cat No. Price ATAC-Seq Spike-In Control 16 rxns 53154 $420 Add to C…" at bounding box center [903, 467] width 442 height 313
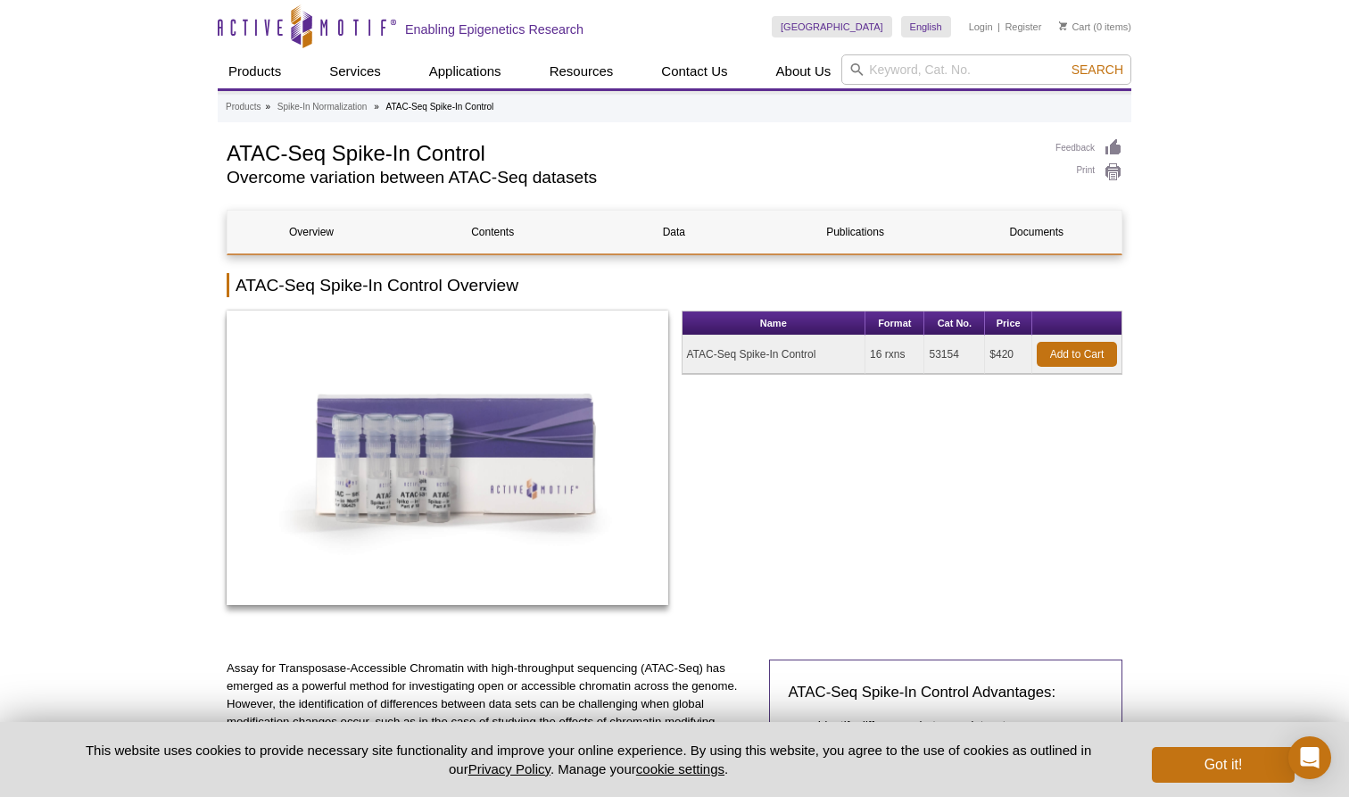
drag, startPoint x: 937, startPoint y: 354, endPoint x: 953, endPoint y: 353, distance: 16.1
click at [953, 353] on td "53154" at bounding box center [954, 354] width 61 height 38
click at [932, 353] on td "53154" at bounding box center [954, 354] width 61 height 38
drag, startPoint x: 927, startPoint y: 355, endPoint x: 962, endPoint y: 355, distance: 34.8
click at [962, 355] on td "53154" at bounding box center [954, 354] width 61 height 38
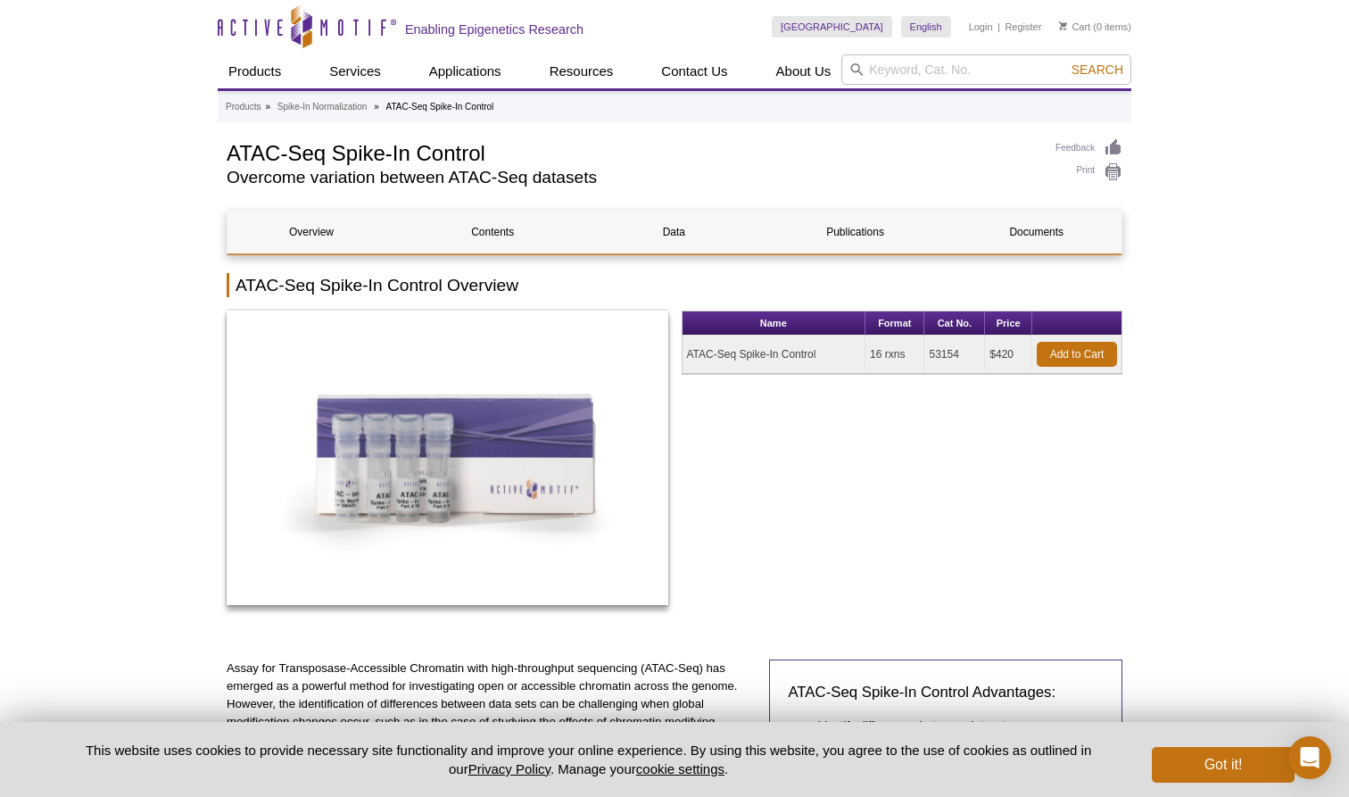
copy td "53154"
drag, startPoint x: 930, startPoint y: 355, endPoint x: 962, endPoint y: 355, distance: 32.1
click at [962, 355] on td "53154" at bounding box center [954, 354] width 61 height 38
drag, startPoint x: 990, startPoint y: 358, endPoint x: 1023, endPoint y: 358, distance: 33.0
click at [1023, 358] on td "$420" at bounding box center [1008, 354] width 47 height 38
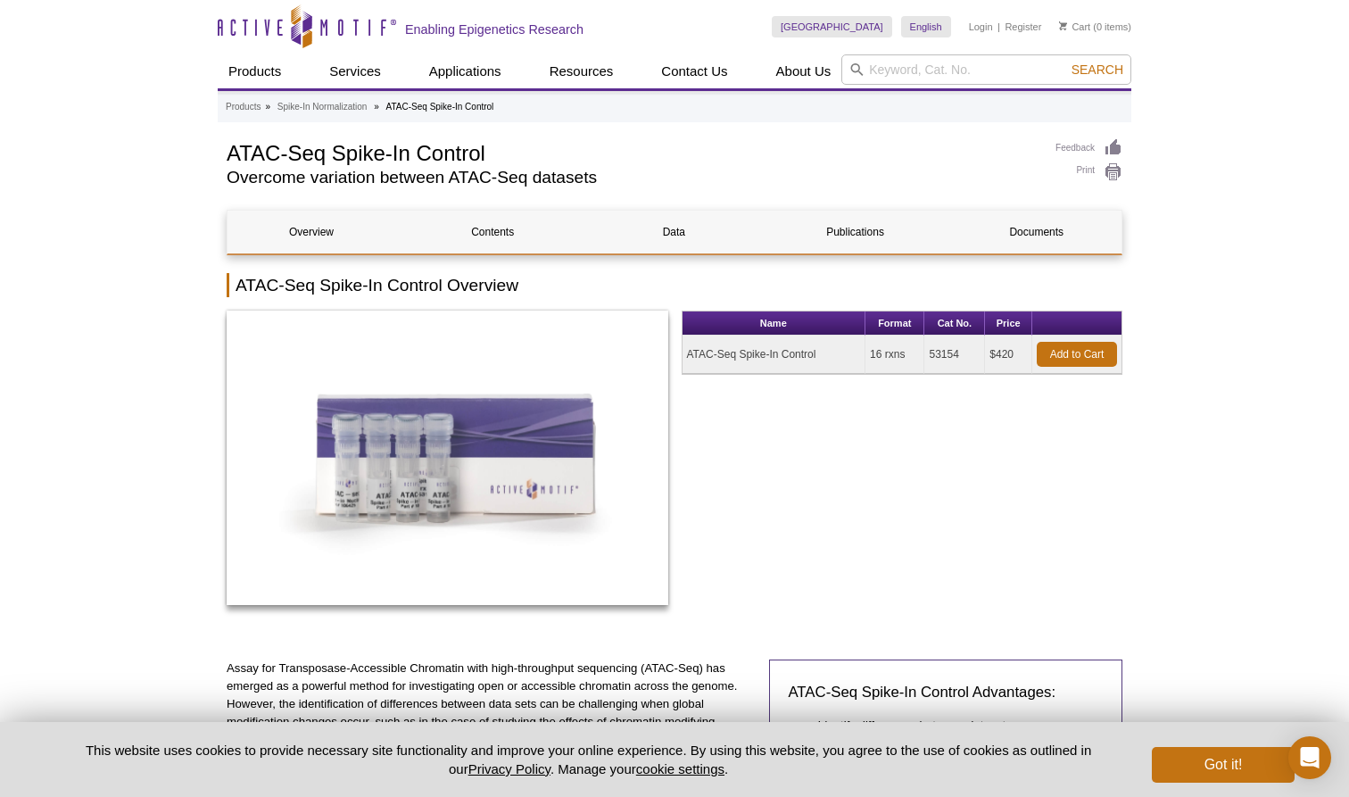
copy td "$420"
